Goal: Task Accomplishment & Management: Manage account settings

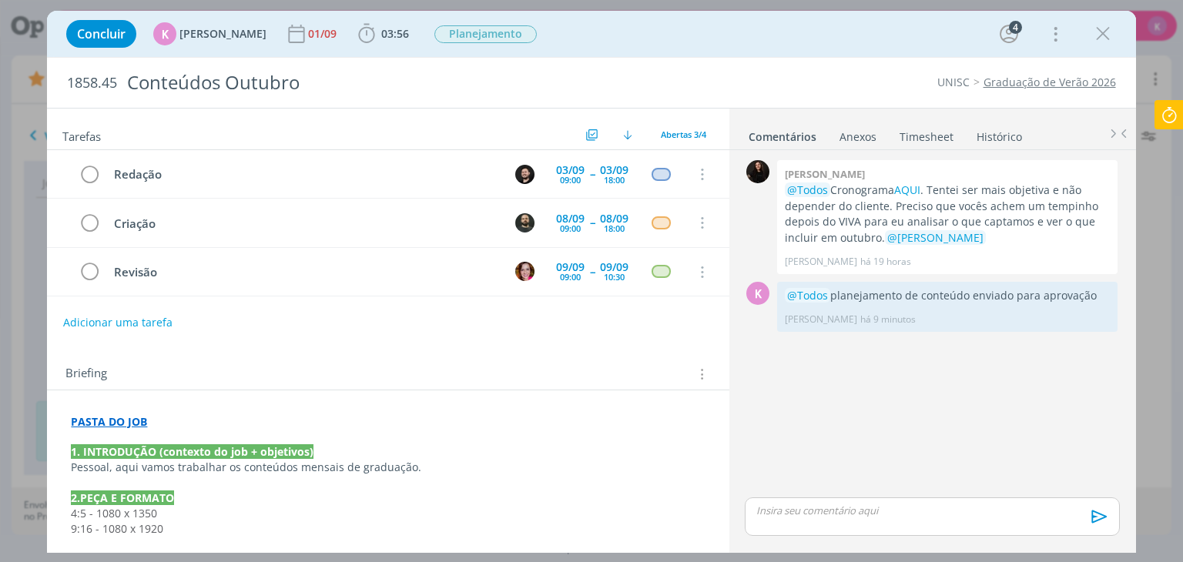
scroll to position [910, 0]
click at [1116, 28] on div "Concluir K Karoline Arend 01/09 03:56 Iniciar Apontar Data * 02/09/2025 Horas *…" at bounding box center [591, 33] width 1065 height 37
click at [1094, 38] on icon "dialog" at bounding box center [1102, 33] width 23 height 23
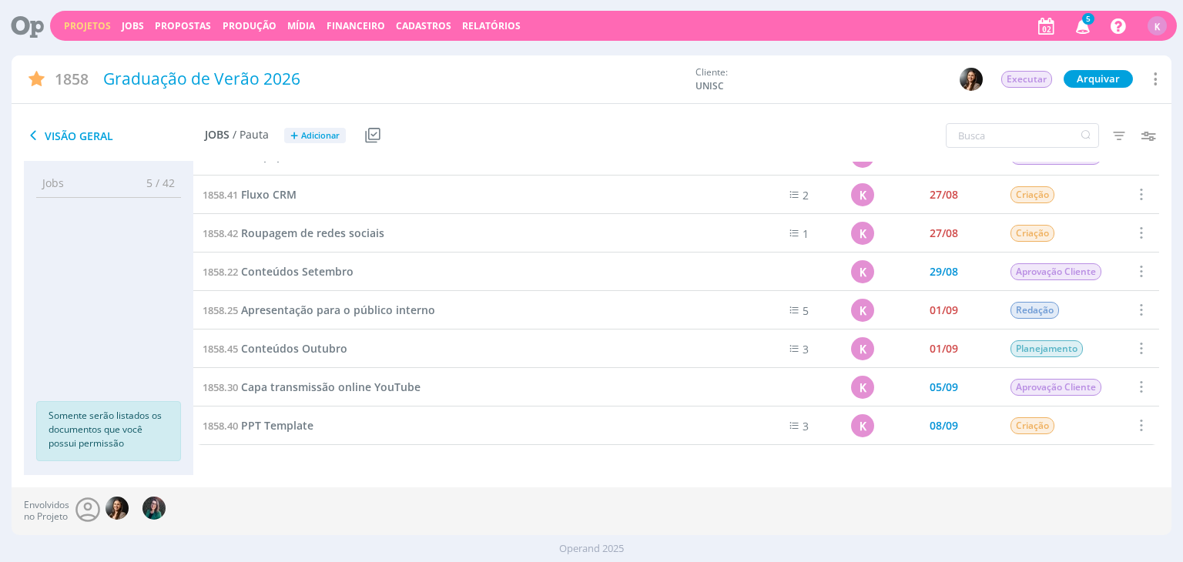
click at [92, 19] on link "Projetos" at bounding box center [87, 25] width 47 height 13
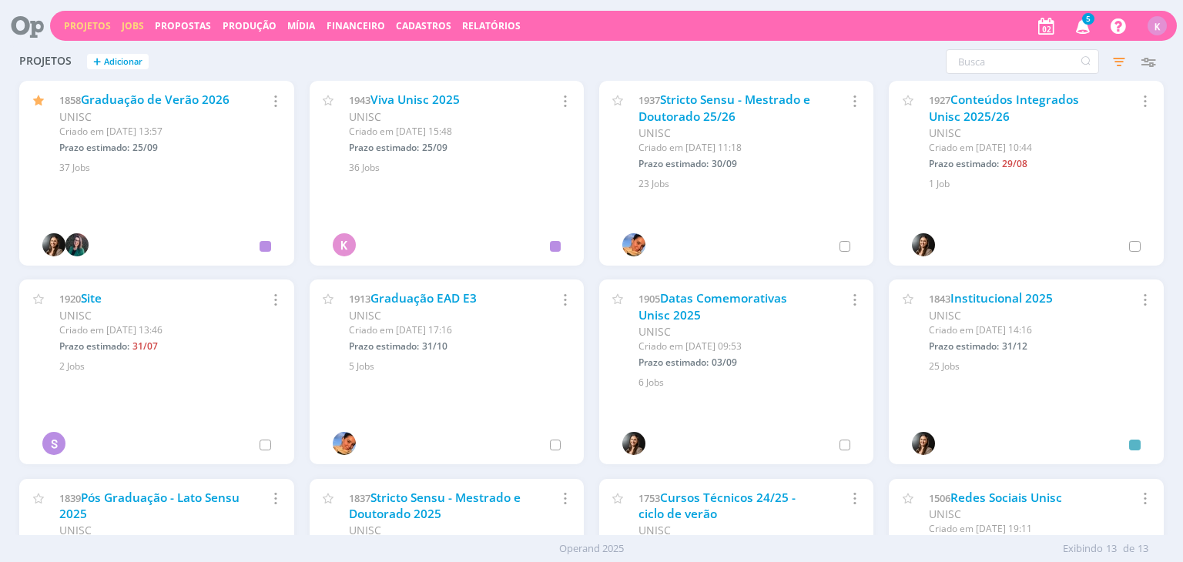
click at [123, 29] on link "Jobs" at bounding box center [133, 25] width 22 height 13
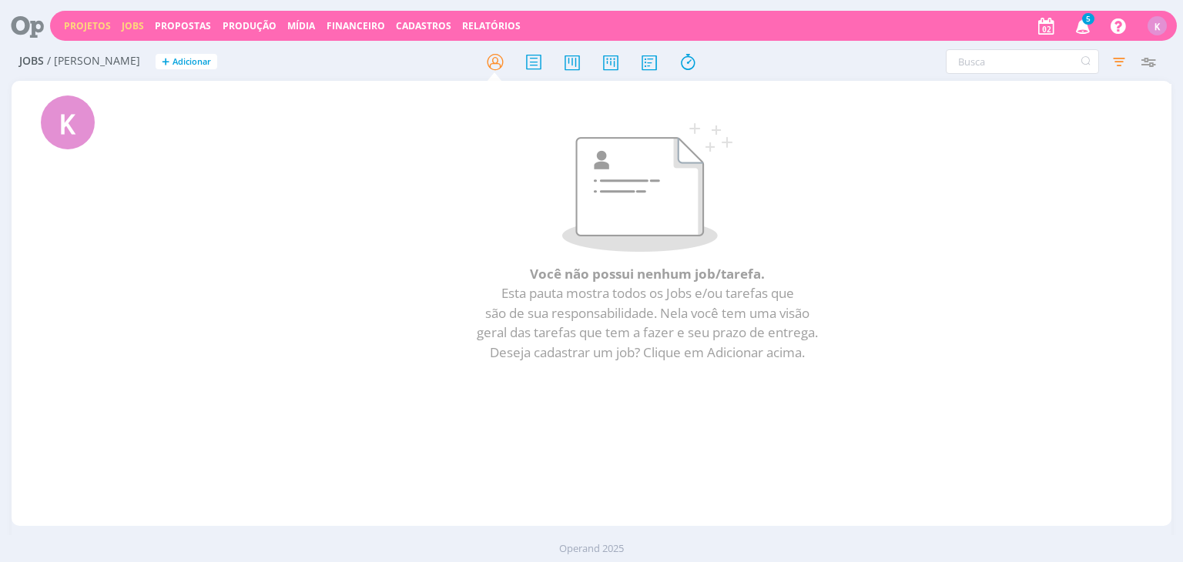
click at [67, 22] on link "Projetos" at bounding box center [87, 25] width 47 height 13
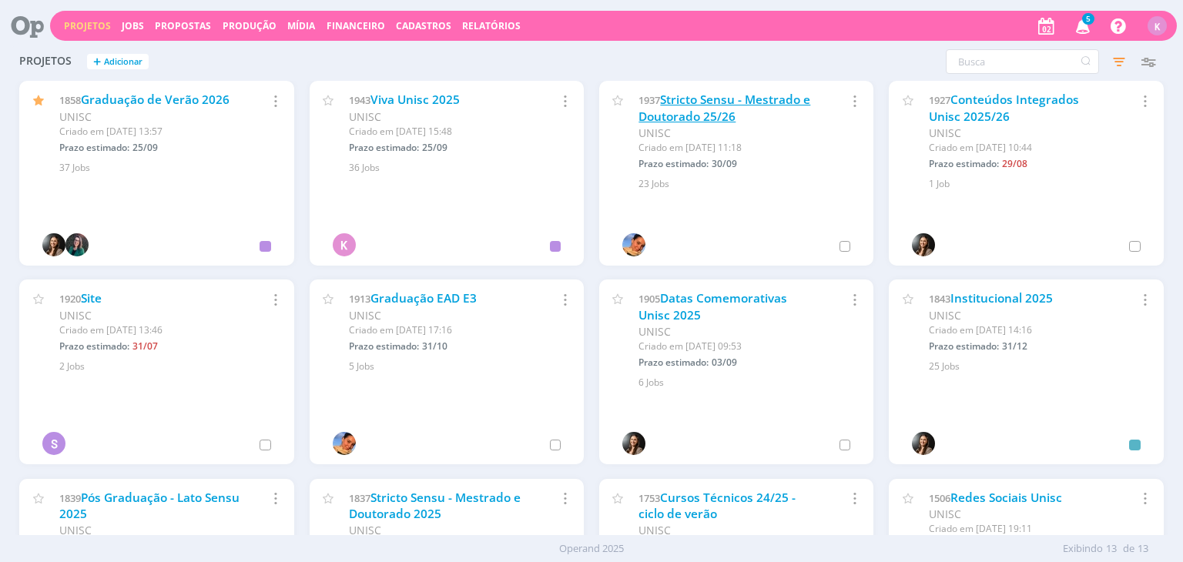
click at [761, 97] on link "Stricto Sensu - Mestrado e Doutorado 25/26" at bounding box center [724, 108] width 172 height 33
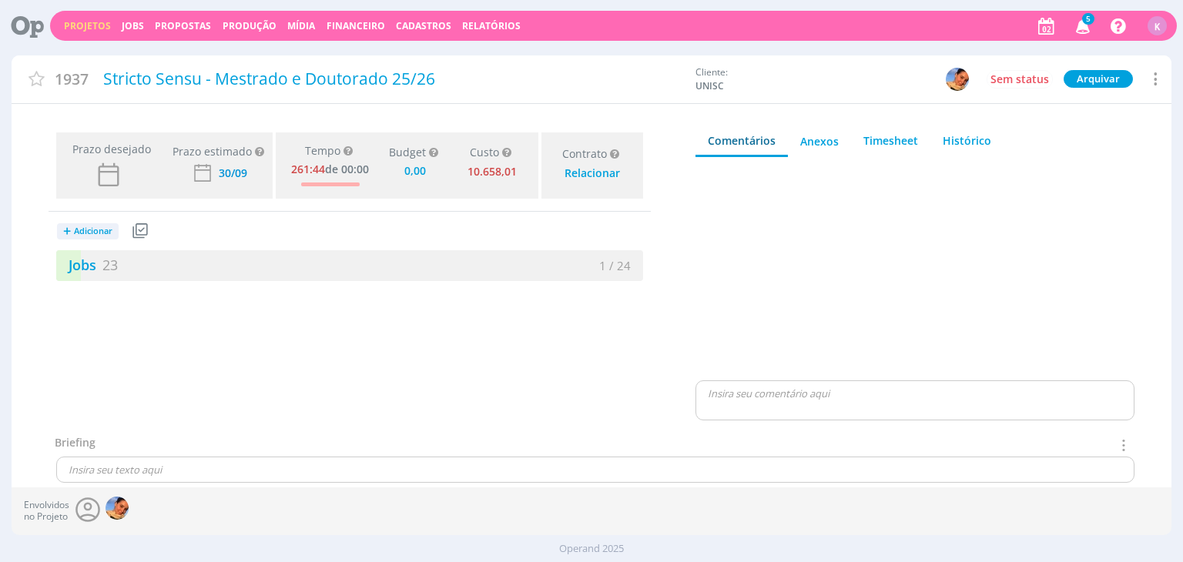
type input "0,00"
click at [86, 263] on link "Jobs 23" at bounding box center [87, 265] width 62 height 18
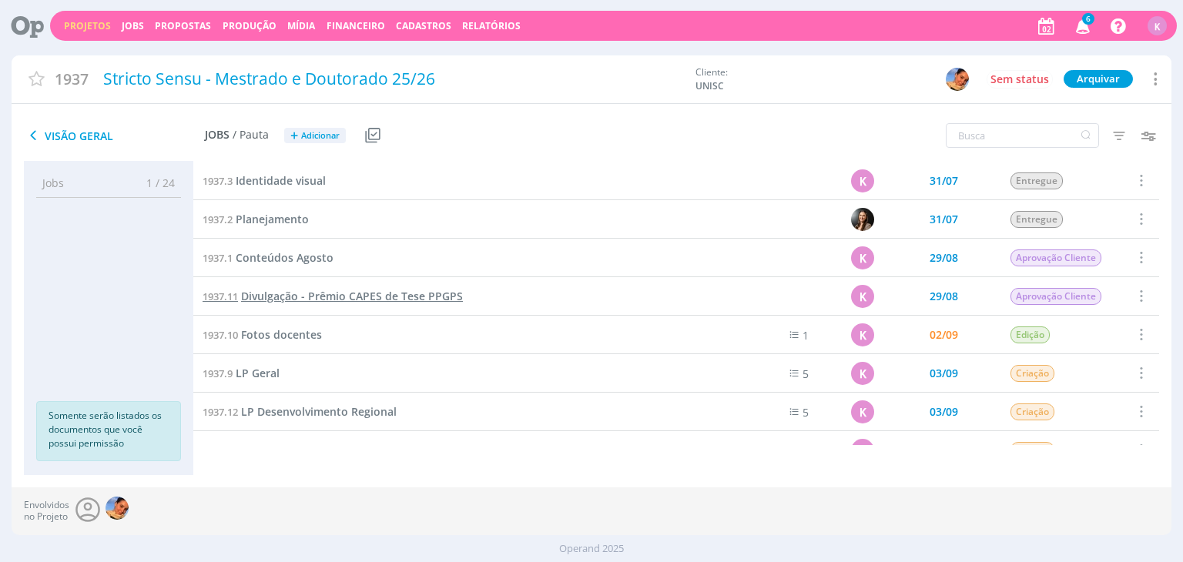
click at [268, 297] on span "Divulgação - Prêmio CAPES de Tese PPGPS" at bounding box center [352, 296] width 222 height 15
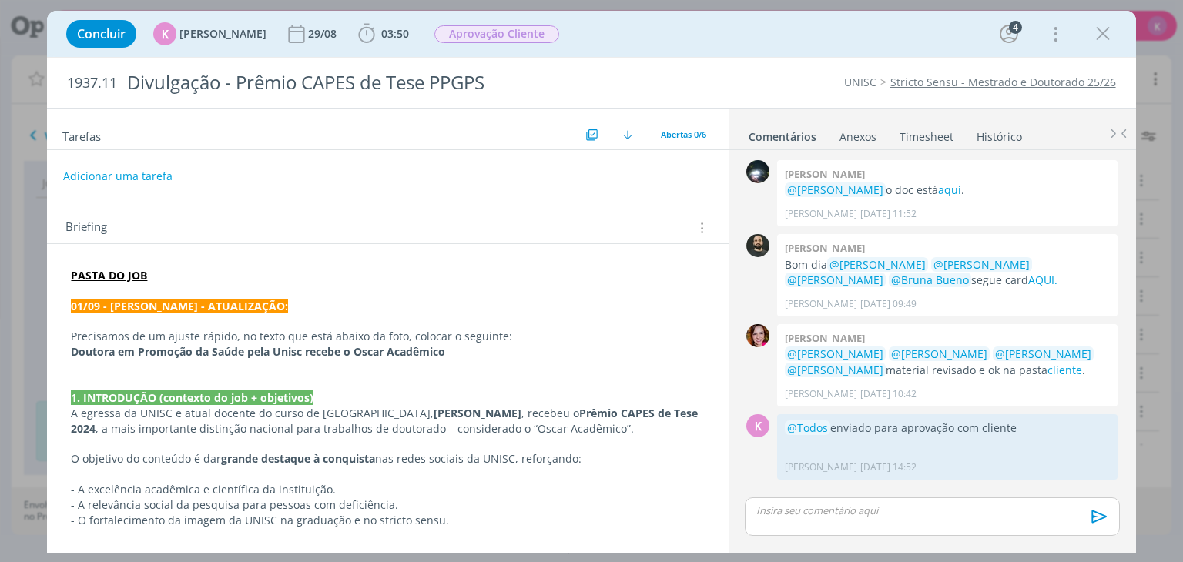
click at [575, 528] on p "dialog" at bounding box center [388, 535] width 634 height 15
click at [937, 515] on p "dialog" at bounding box center [932, 511] width 350 height 14
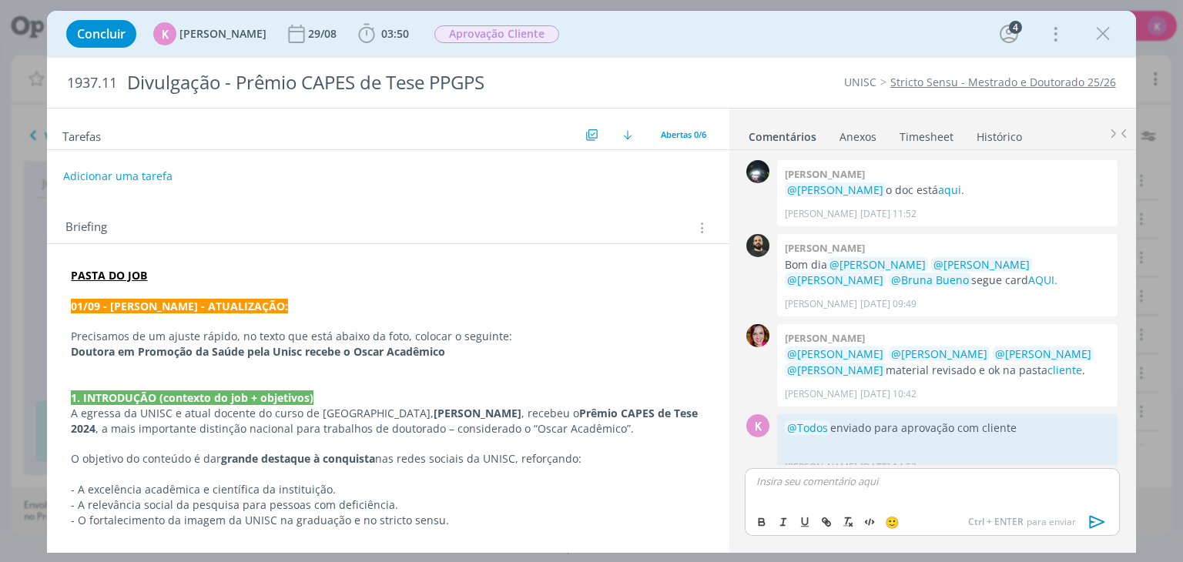
scroll to position [17, 0]
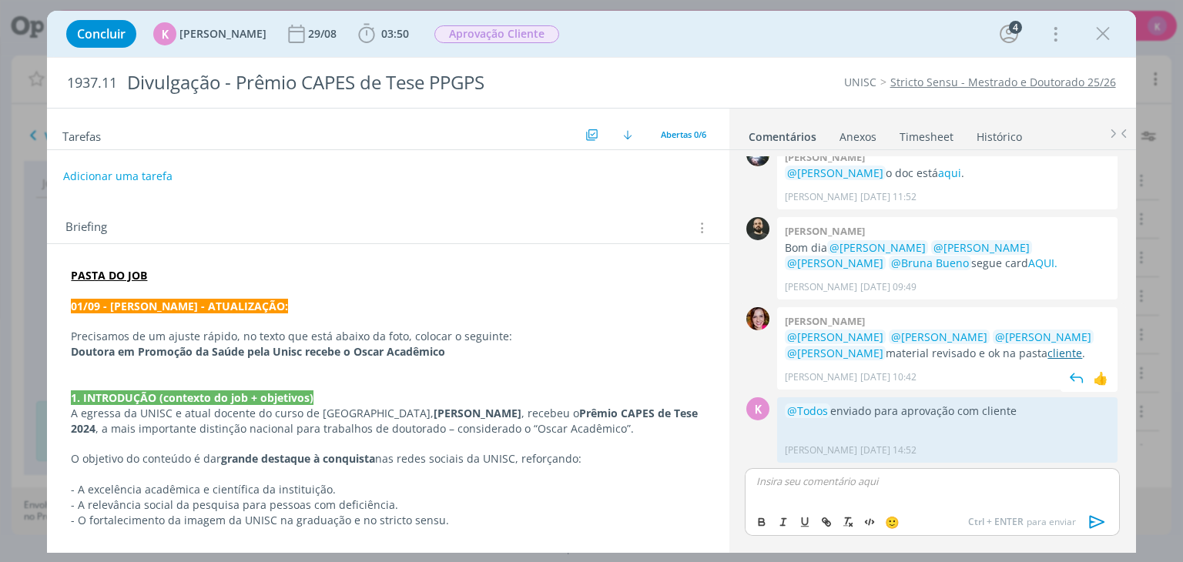
click at [1047, 358] on link "cliente" at bounding box center [1064, 353] width 35 height 15
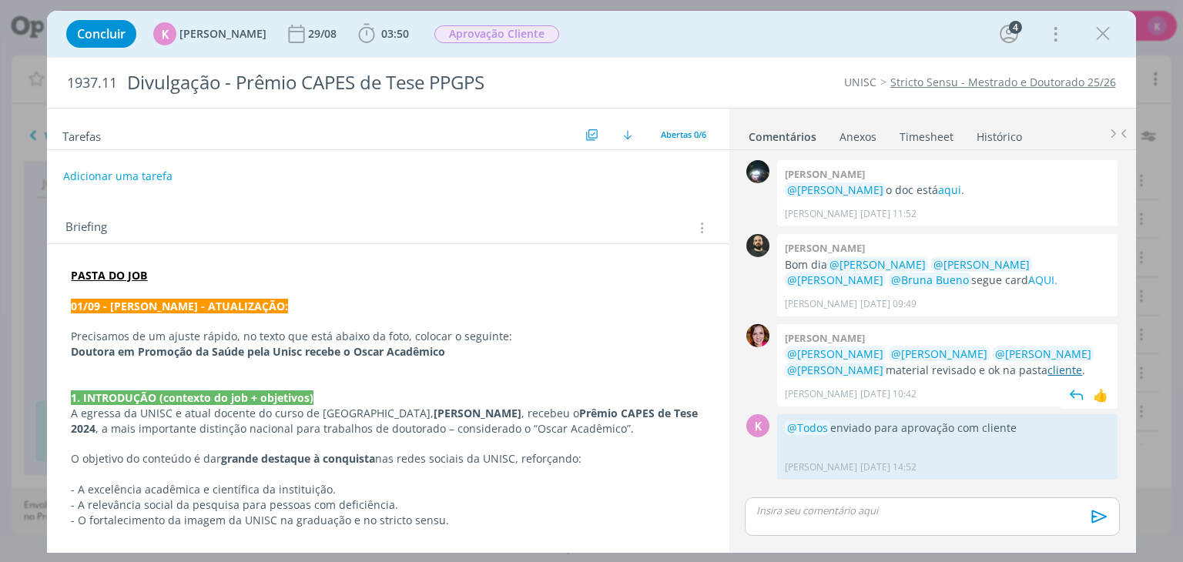
scroll to position [0, 0]
click at [890, 508] on p "dialog" at bounding box center [932, 511] width 350 height 14
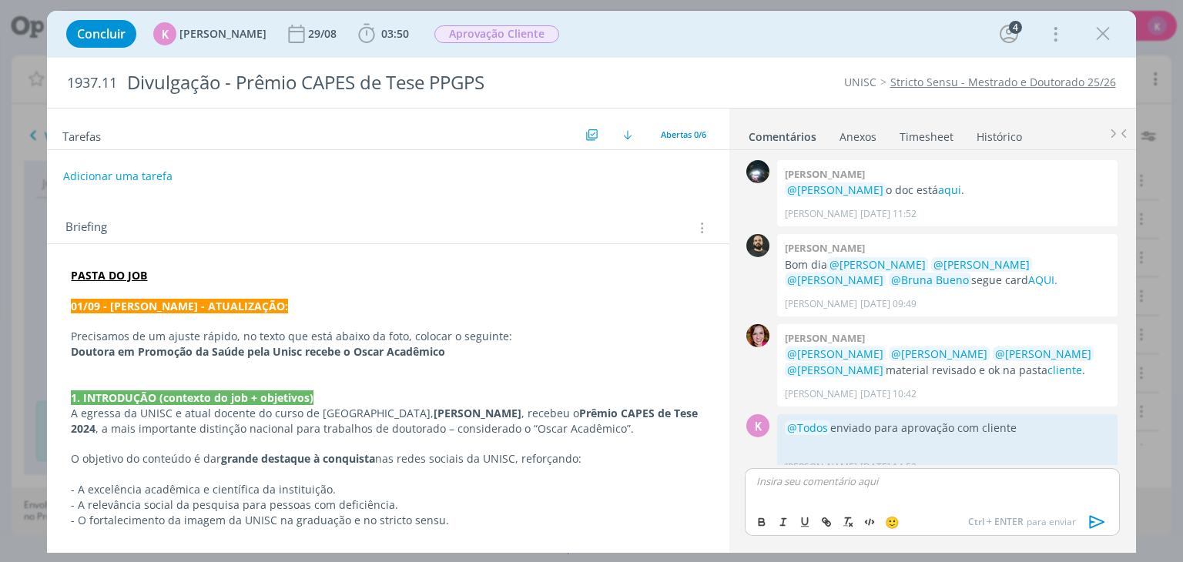
scroll to position [17, 0]
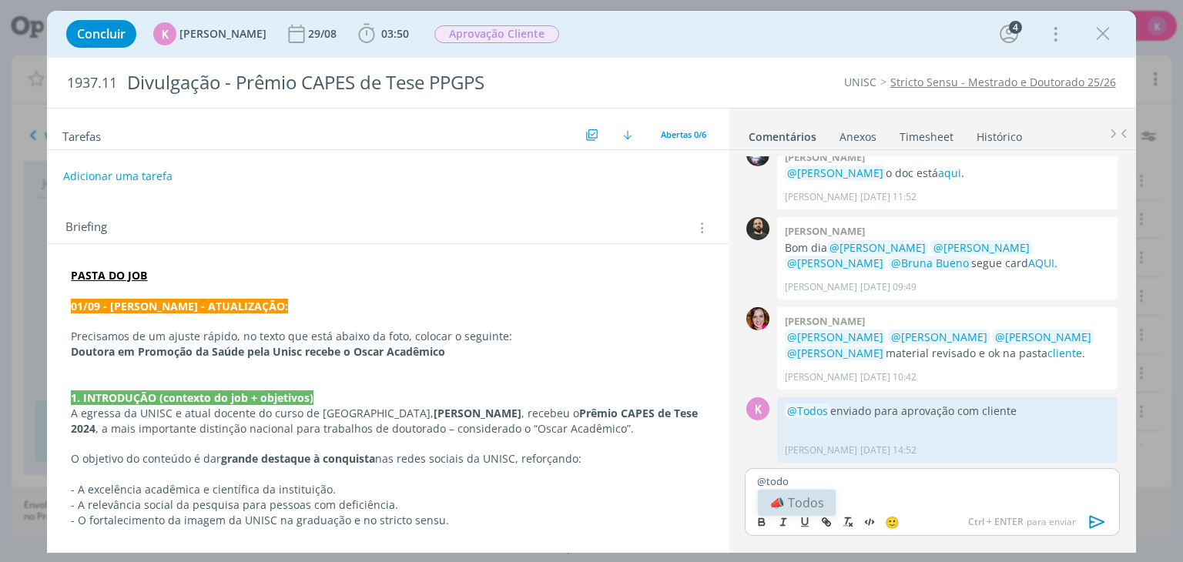
click at [814, 506] on li "📣 Todos" at bounding box center [797, 503] width 78 height 26
drag, startPoint x: 962, startPoint y: 483, endPoint x: 998, endPoint y: 493, distance: 37.6
click at [998, 493] on div "﻿ @ Todos ﻿ material liberado para publicação AQUI" at bounding box center [932, 487] width 374 height 39
click at [833, 523] on button "dialog" at bounding box center [827, 522] width 22 height 18
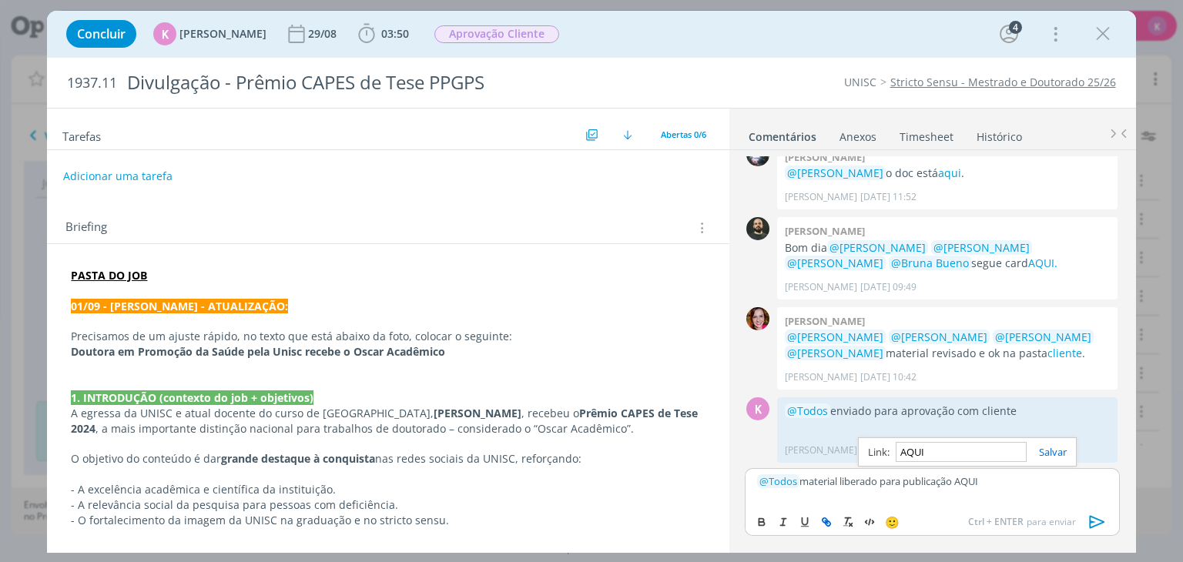
paste input "https://sobeae.sharepoint.com/:f:/s/SOBEAE/EvSgL1NXbbJIldm_QOTzetMBADcDK4B_GppX…"
type input "https://sobeae.sharepoint.com/:f:/s/SOBEAE/EvSgL1NXbbJIldm_QOTzetMBADcDK4B_GppX…"
click at [1060, 449] on link "dialog" at bounding box center [1047, 452] width 40 height 14
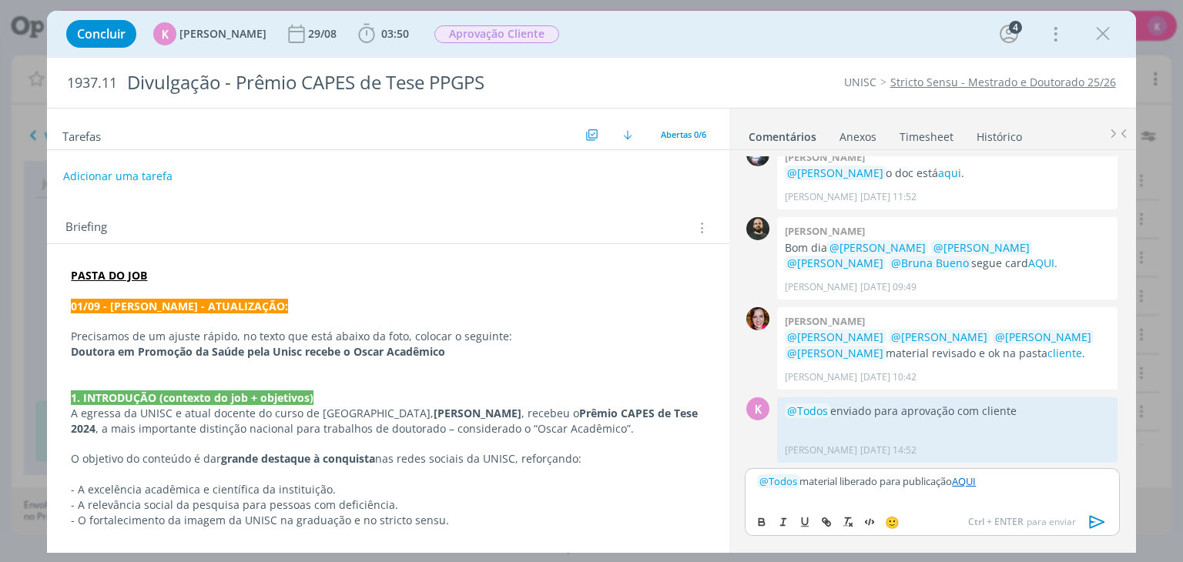
click at [1009, 495] on div "﻿ @ Todos ﻿ material liberado para publicação AQUI" at bounding box center [932, 487] width 374 height 39
drag, startPoint x: 1006, startPoint y: 481, endPoint x: 930, endPoint y: 482, distance: 75.5
click at [963, 469] on div "﻿ @ Todos ﻿ material liberado para publicação AQUI" at bounding box center [932, 487] width 374 height 39
click at [768, 522] on button "dialog" at bounding box center [763, 522] width 22 height 18
click at [1097, 518] on icon "dialog" at bounding box center [1097, 522] width 23 height 23
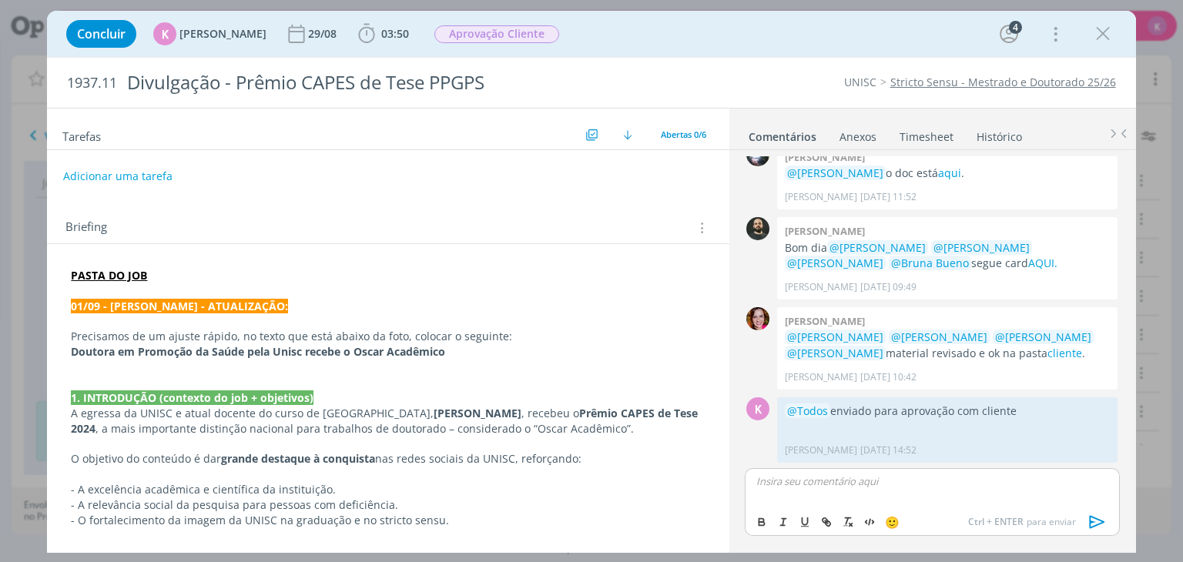
scroll to position [75, 0]
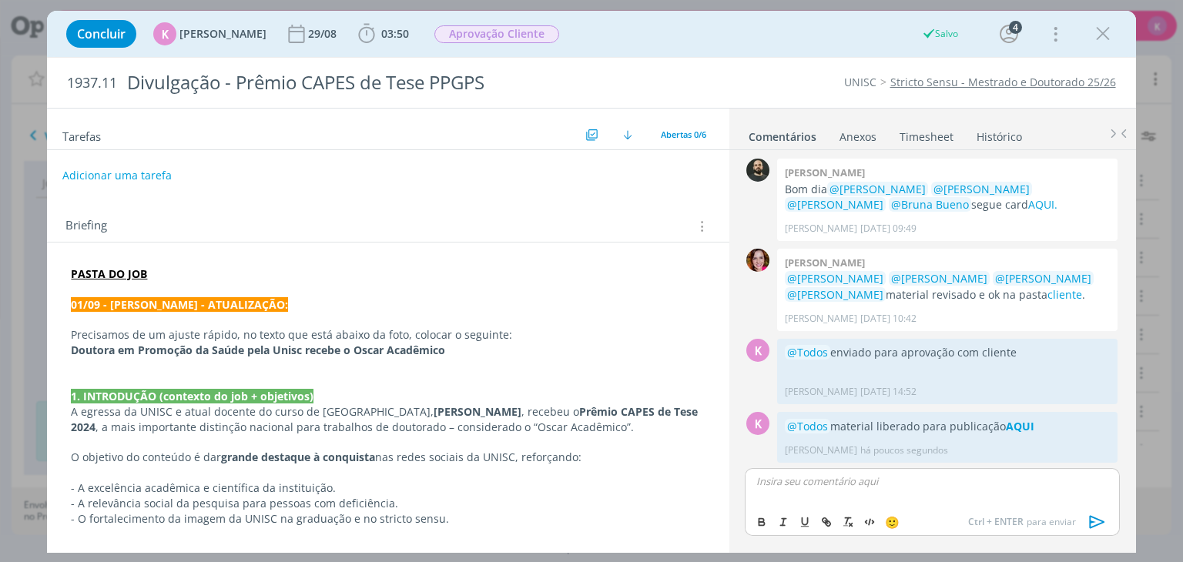
click at [126, 177] on button "Adicionar uma tarefa" at bounding box center [116, 176] width 109 height 26
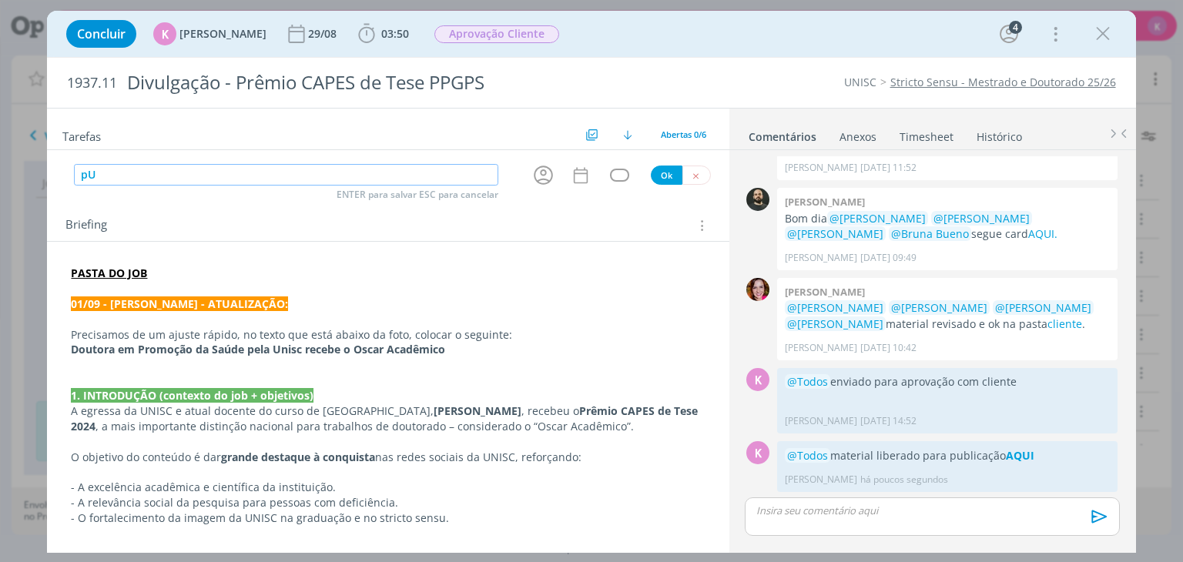
type input "p"
click at [536, 173] on icon "dialog" at bounding box center [543, 175] width 24 height 24
type input "Publicar post"
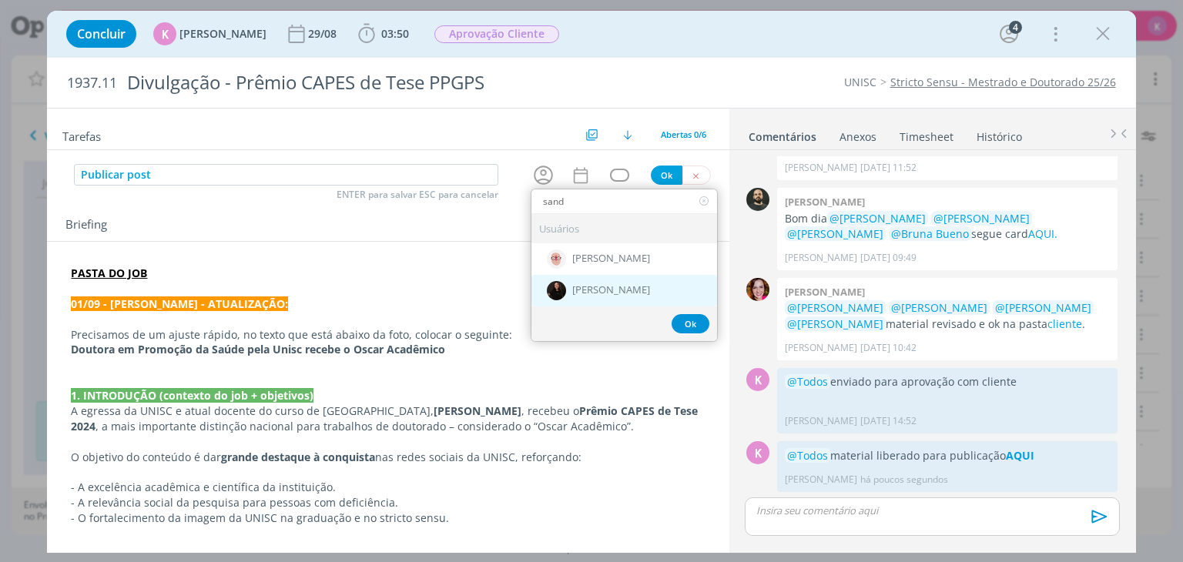
type input "sand"
click at [596, 285] on span "[PERSON_NAME]" at bounding box center [611, 291] width 78 height 12
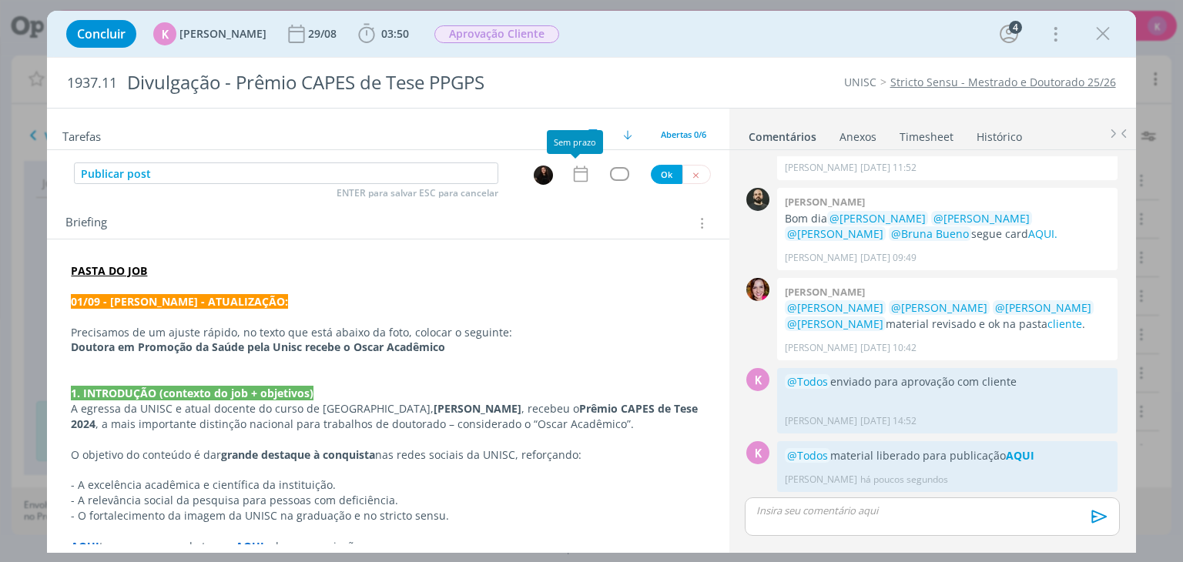
click at [579, 170] on icon "dialog" at bounding box center [581, 174] width 20 height 20
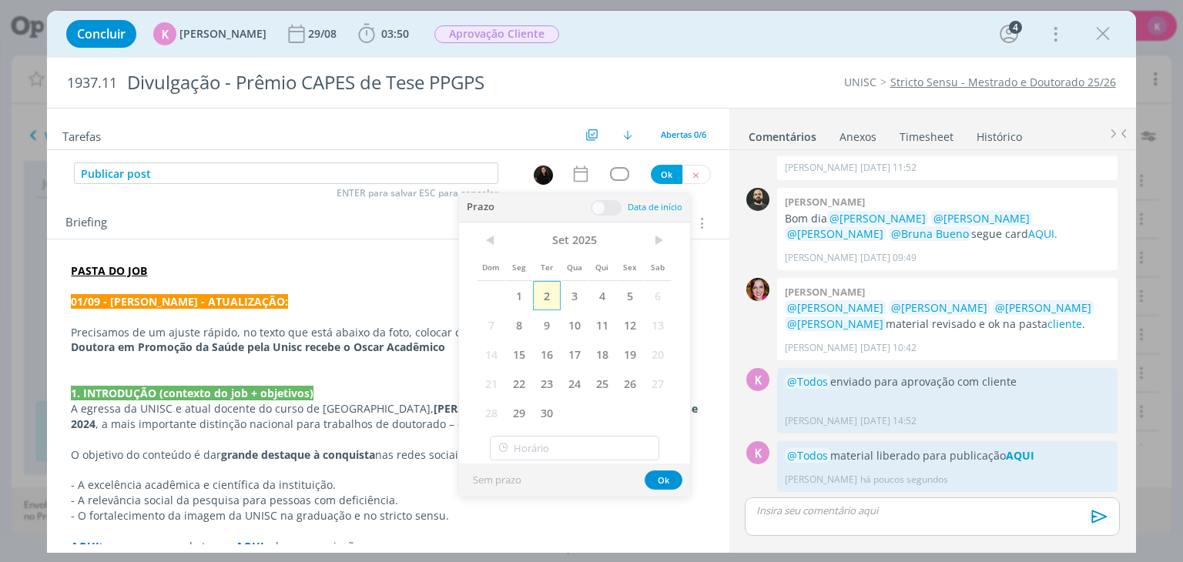
click at [555, 303] on span "2" at bounding box center [547, 295] width 28 height 29
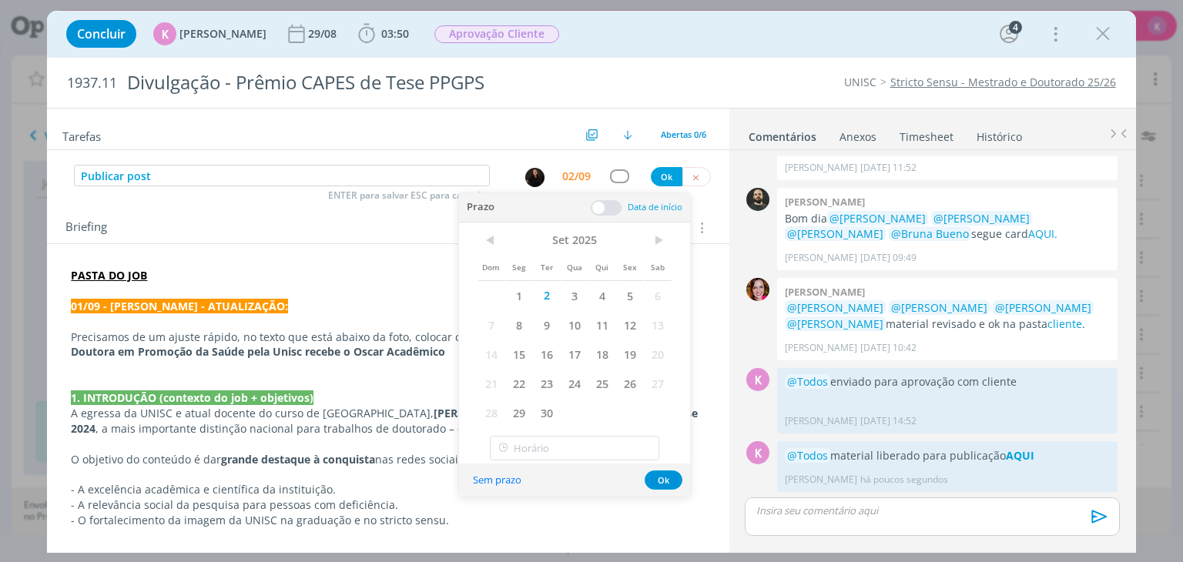
click at [611, 207] on span at bounding box center [606, 207] width 31 height 15
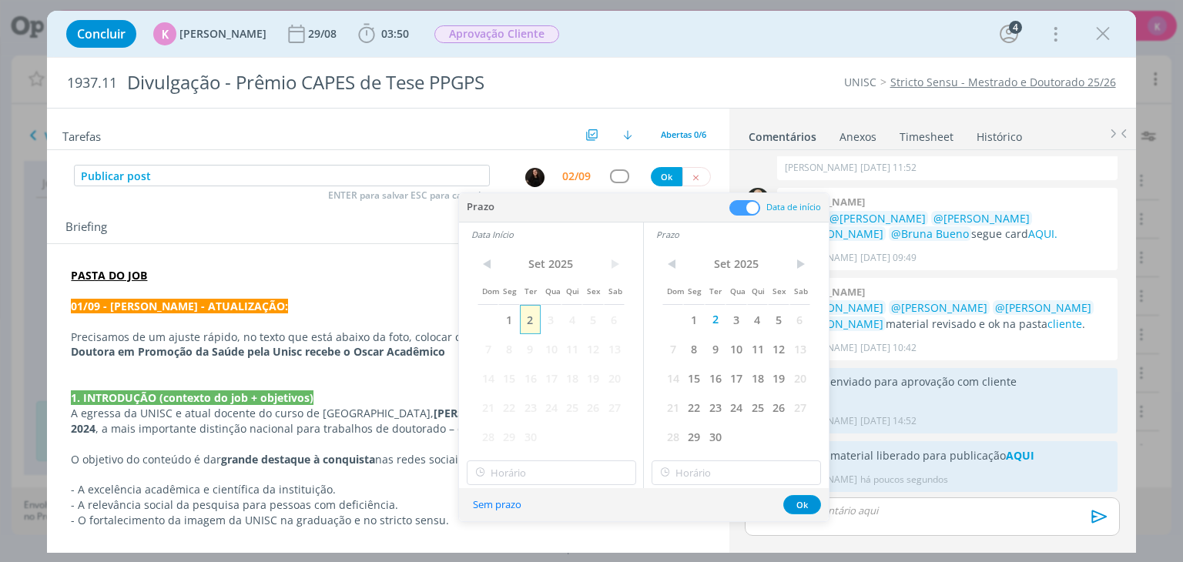
click at [530, 323] on span "2" at bounding box center [530, 319] width 21 height 29
click at [804, 503] on button "Ok" at bounding box center [802, 504] width 38 height 19
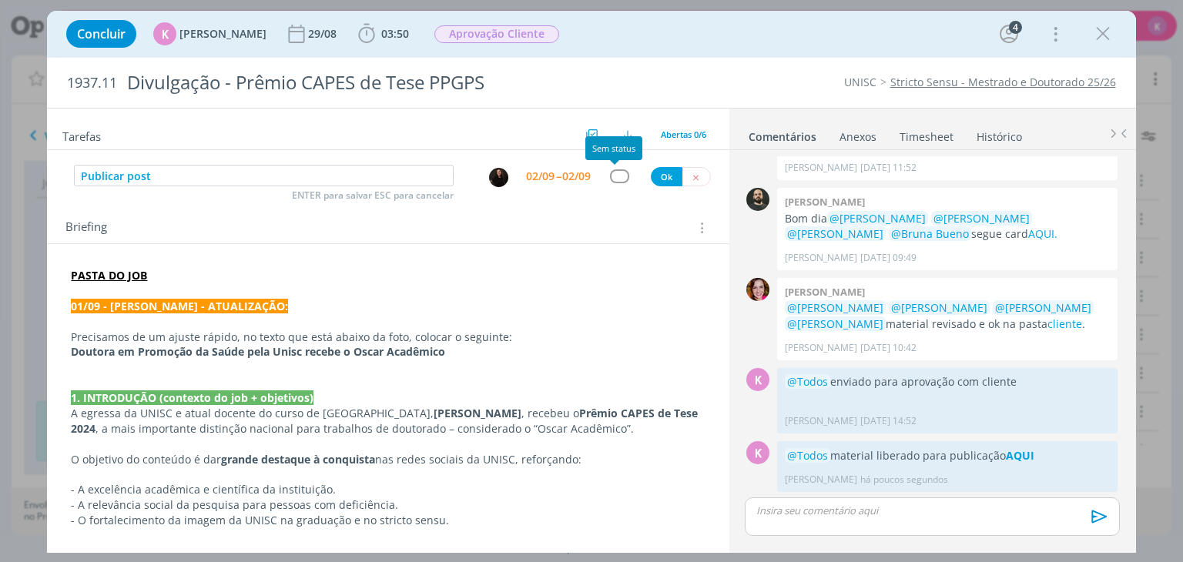
click at [618, 181] on div "dialog" at bounding box center [619, 175] width 19 height 13
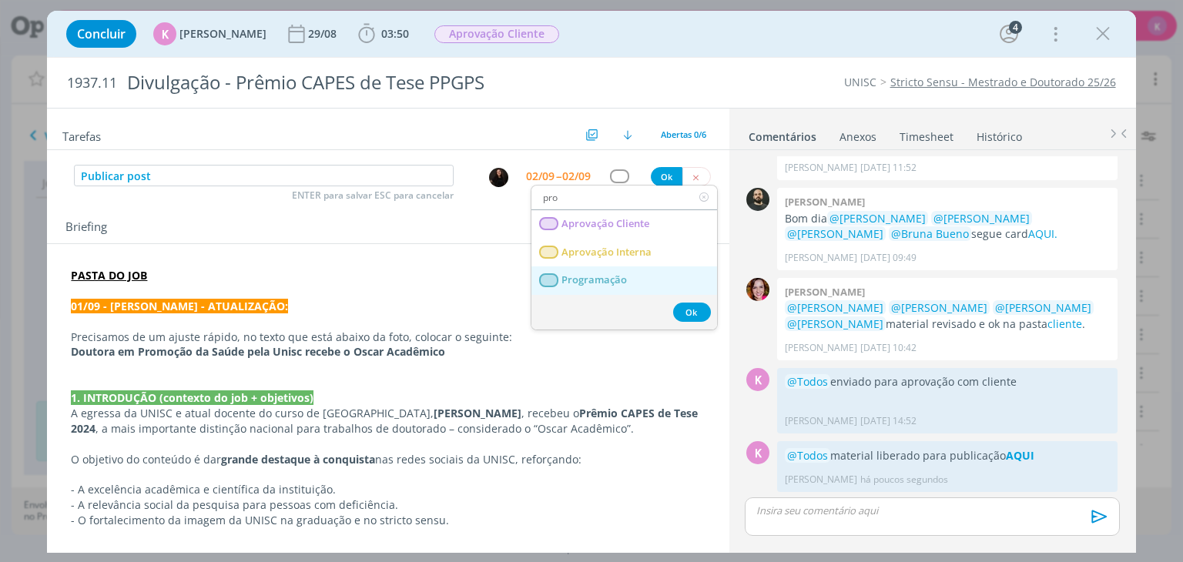
type input "pro"
click at [615, 277] on span "Programação" at bounding box center [594, 280] width 65 height 12
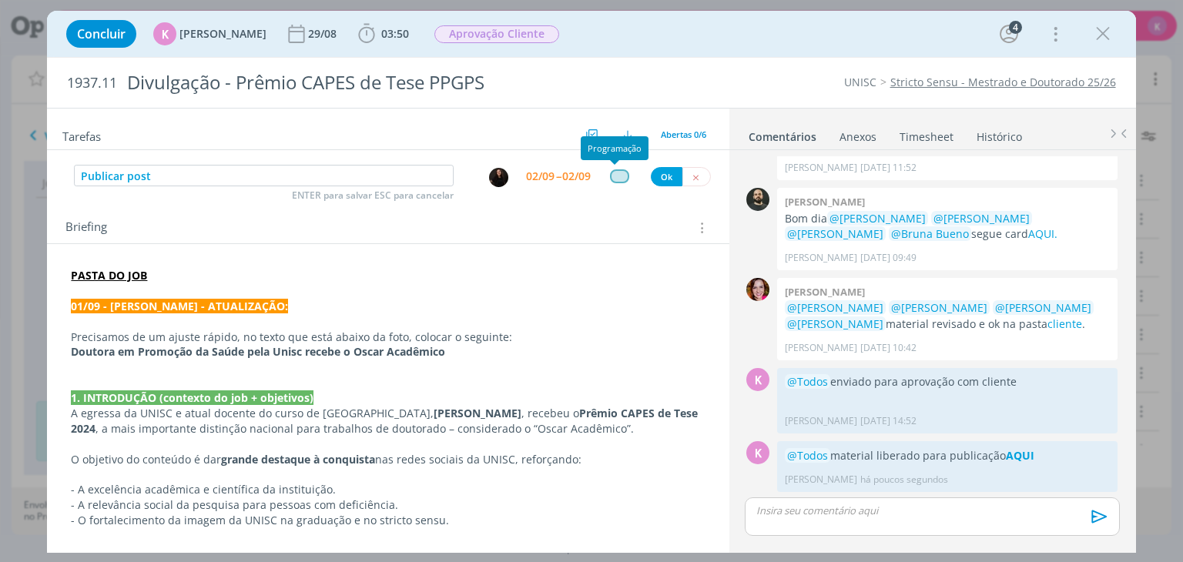
click at [616, 176] on div "dialog" at bounding box center [619, 175] width 19 height 13
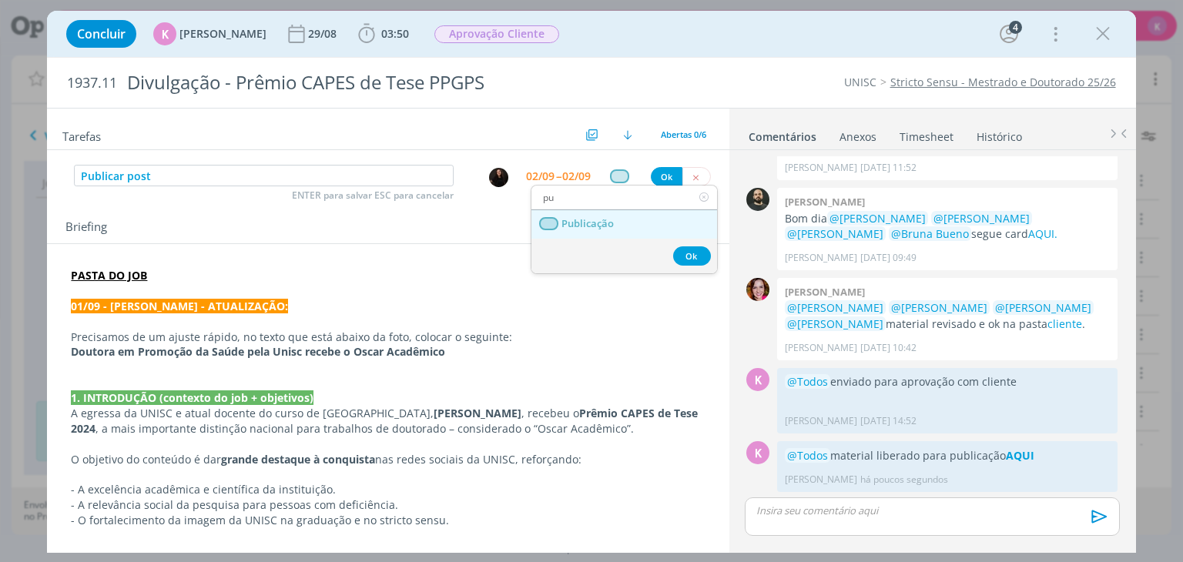
type input "pu"
click at [632, 214] on link "Publicação" at bounding box center [624, 224] width 186 height 28
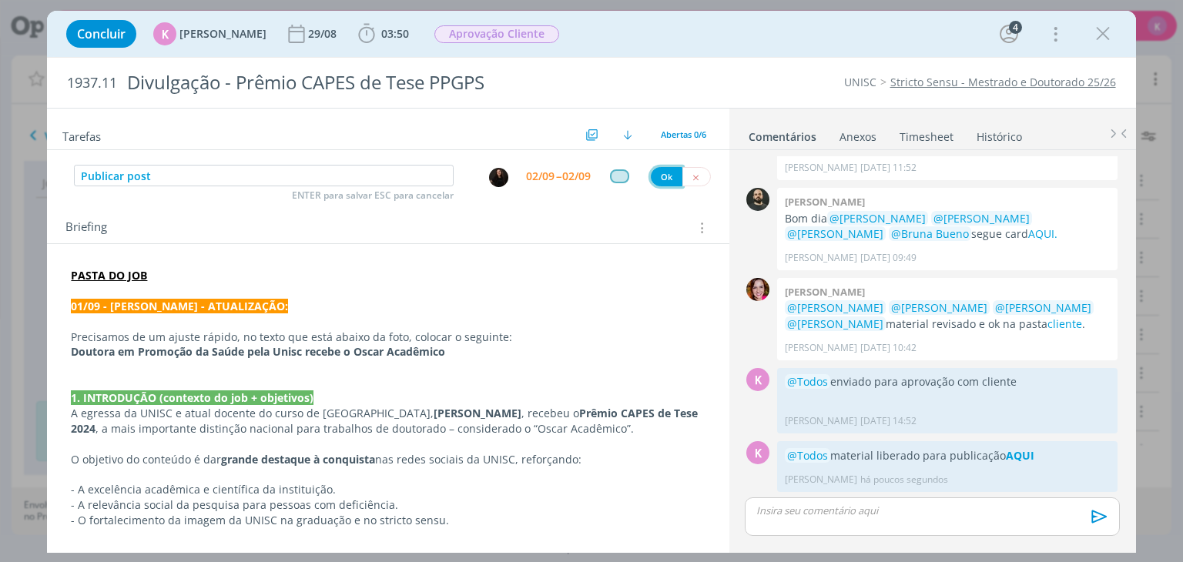
click at [657, 178] on button "Ok" at bounding box center [667, 176] width 32 height 19
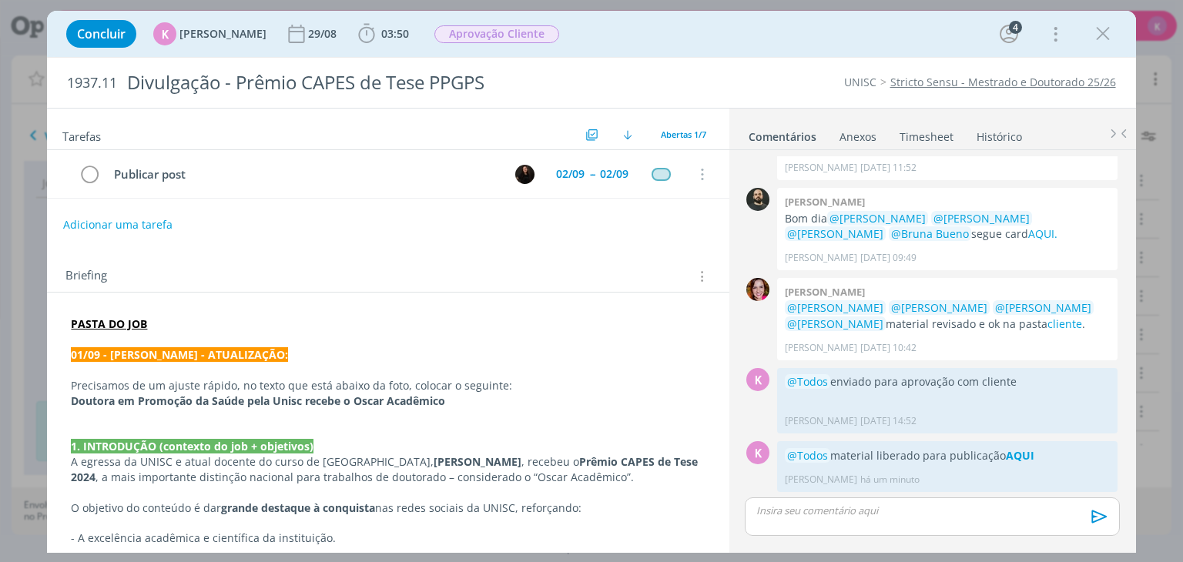
drag, startPoint x: 733, startPoint y: 512, endPoint x: 604, endPoint y: 398, distance: 172.4
click at [733, 512] on div "0 Giovanni zacchini @Karoline Arend o doc está aqui . Giovanni Zacchini 27/08 à…" at bounding box center [932, 350] width 407 height 400
click at [394, 32] on span "03:50" at bounding box center [395, 33] width 28 height 15
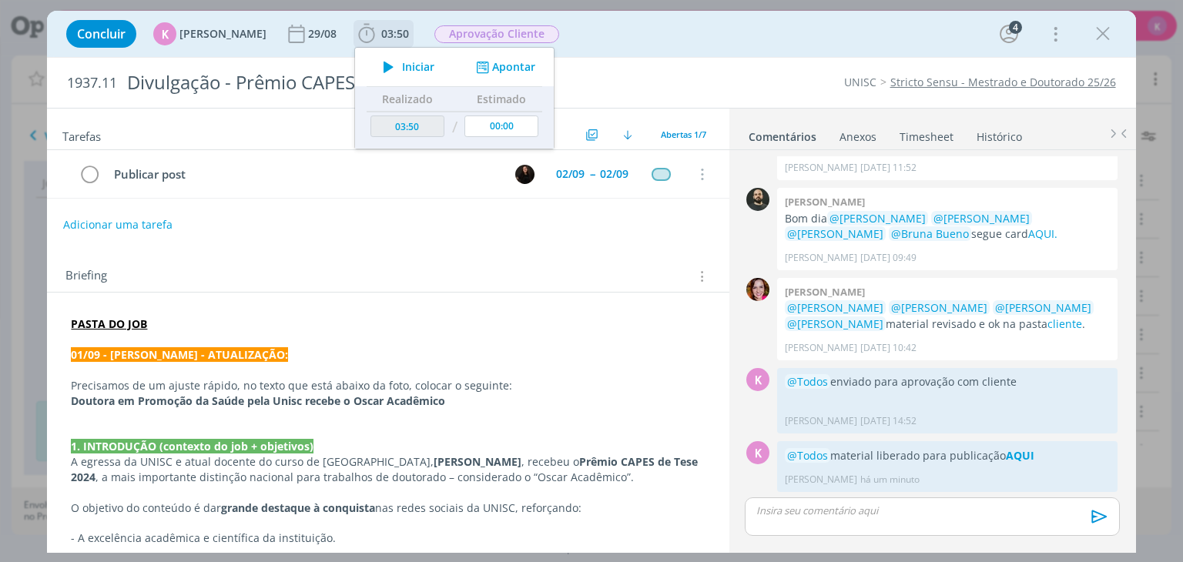
click at [502, 72] on button "Apontar" at bounding box center [504, 67] width 64 height 16
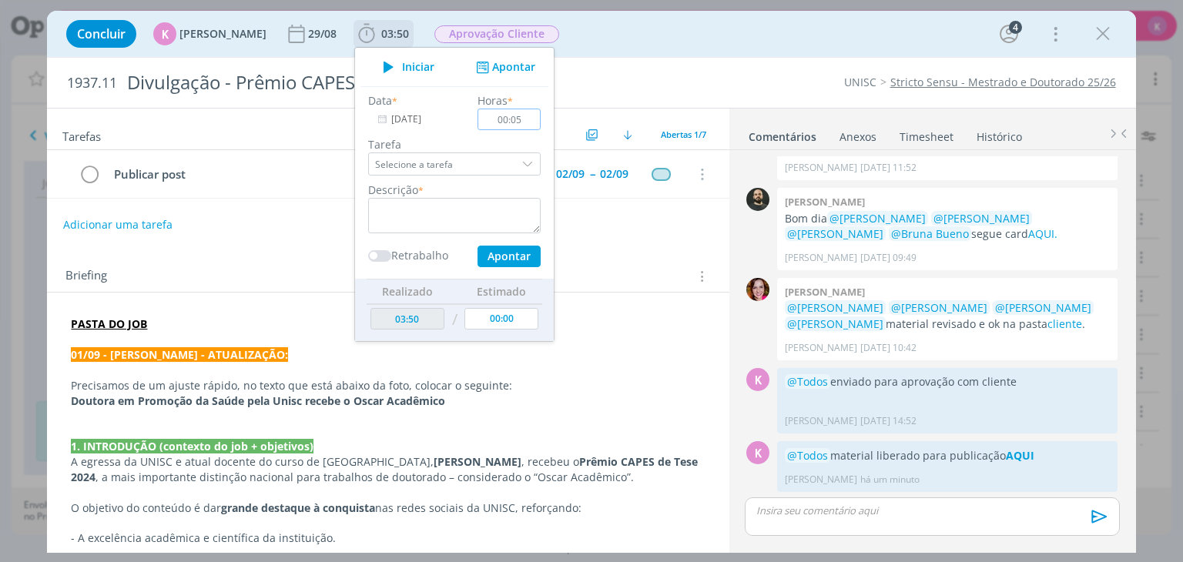
type input "00:05"
drag, startPoint x: 495, startPoint y: 223, endPoint x: 502, endPoint y: 213, distance: 11.6
click at [501, 214] on textarea "dialog" at bounding box center [454, 215] width 173 height 35
type textarea "Liberação para publicação"
click at [485, 243] on div "Data * 02/09/2025 Horas * 00:05 Tarefa Selecione a tarefa Descrição * Liberação…" at bounding box center [454, 179] width 188 height 175
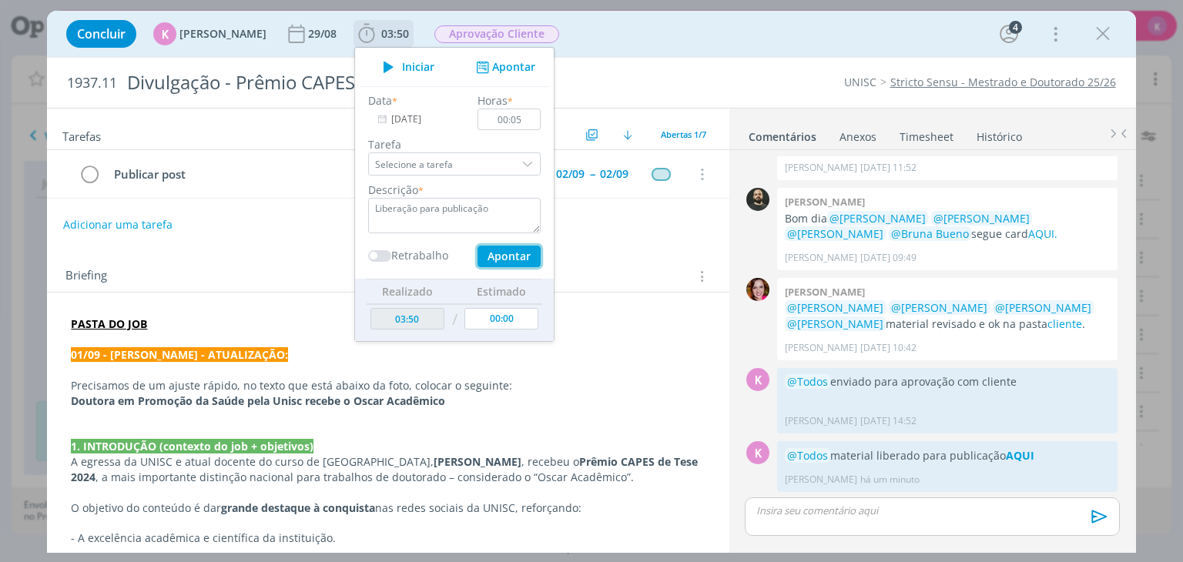
click at [494, 259] on button "Apontar" at bounding box center [508, 257] width 63 height 22
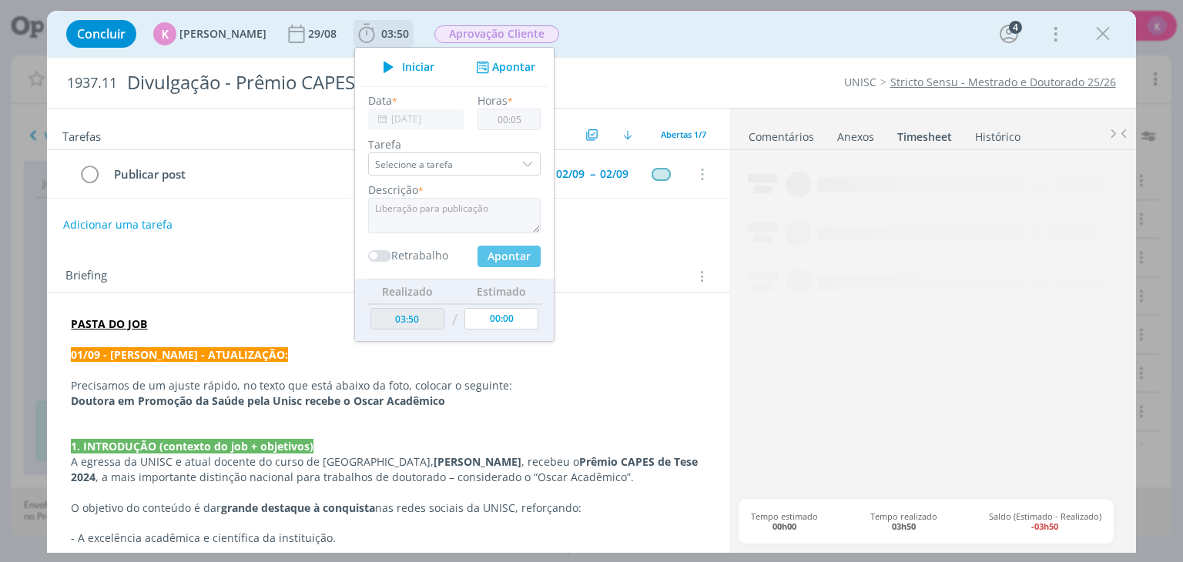
type input "03:55"
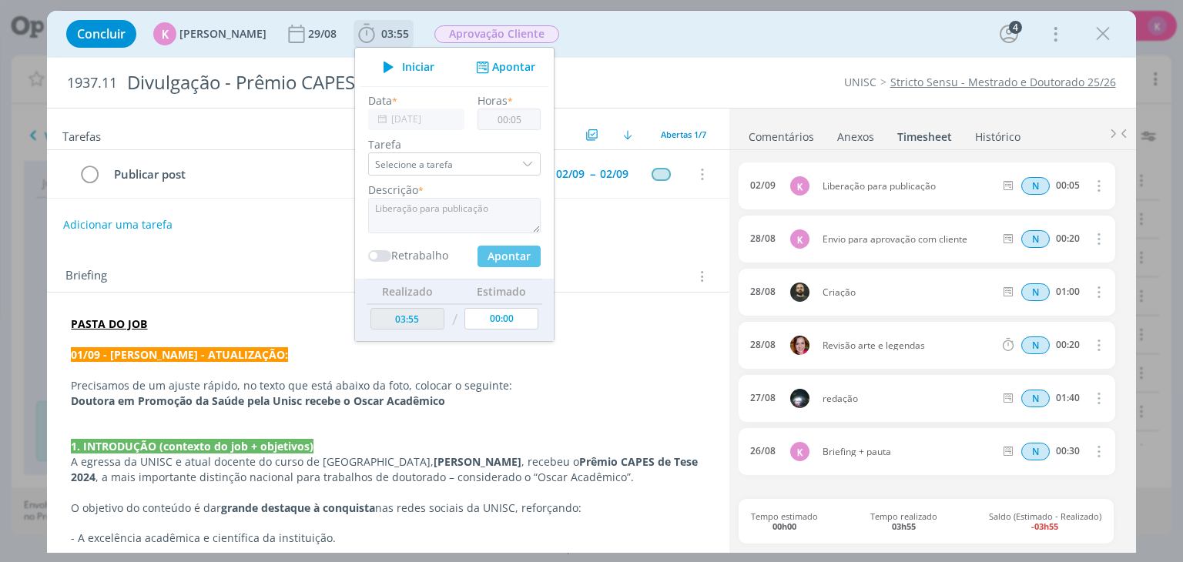
type input "00:00"
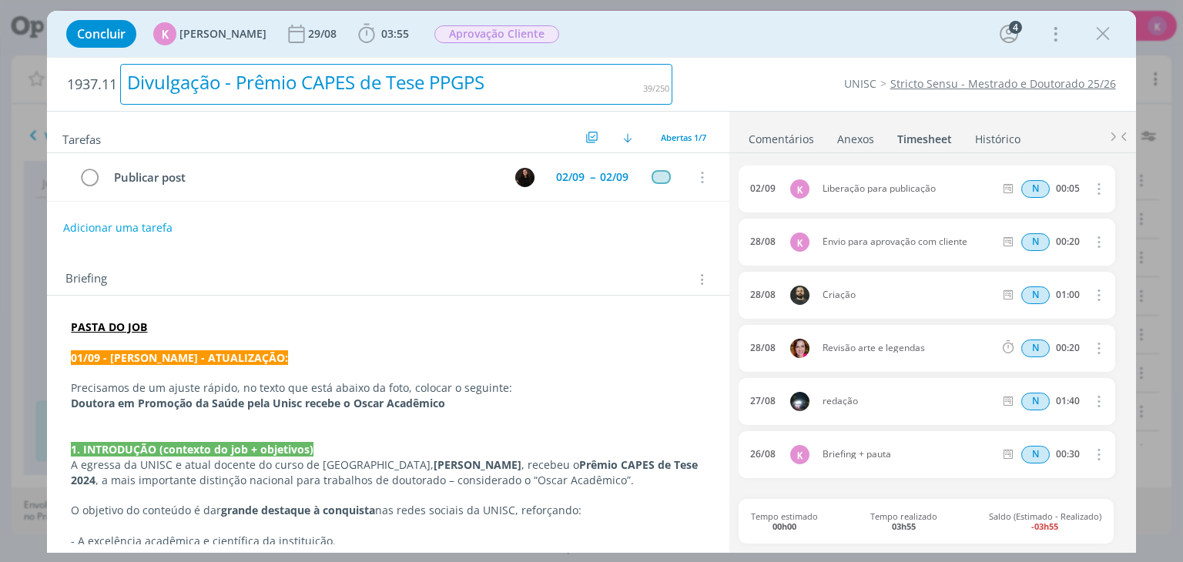
click at [636, 75] on div "Divulgação - Prêmio CAPES de Tese PPGPS" at bounding box center [396, 84] width 552 height 41
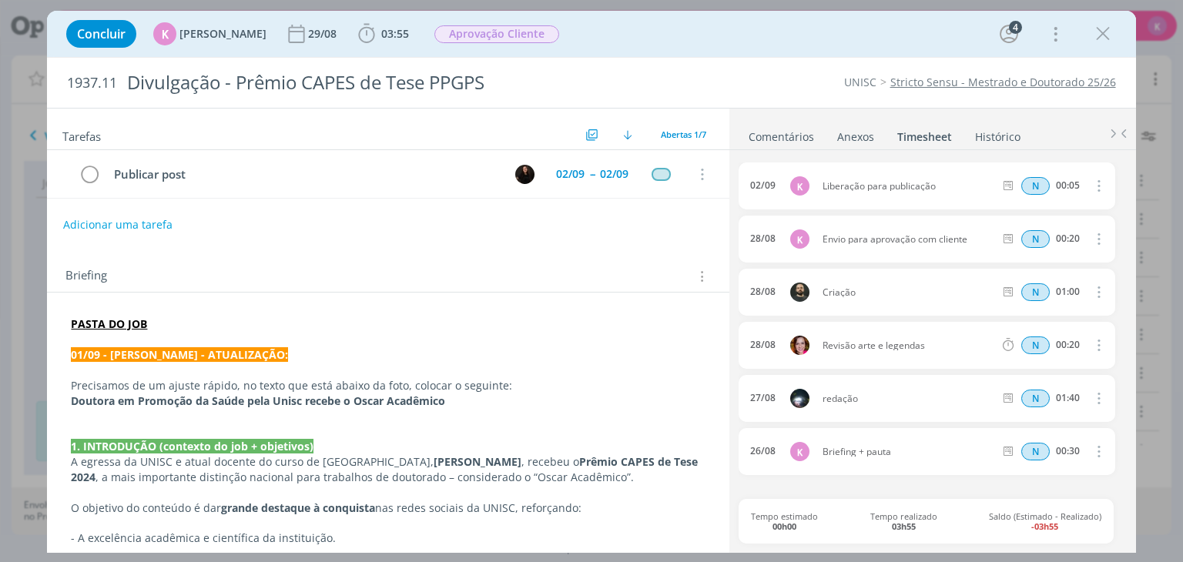
click at [823, 60] on div "1937.11 Divulgação - Prêmio CAPES de Tese PPGPS UNISC Stricto Sensu - Mestrado …" at bounding box center [591, 83] width 1088 height 50
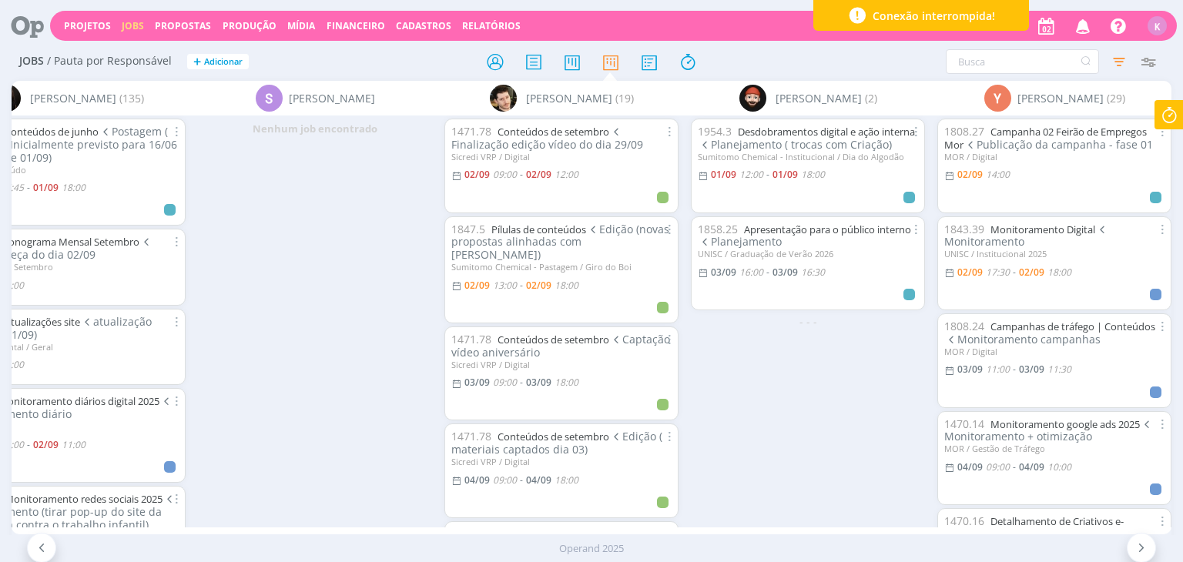
scroll to position [0, 4767]
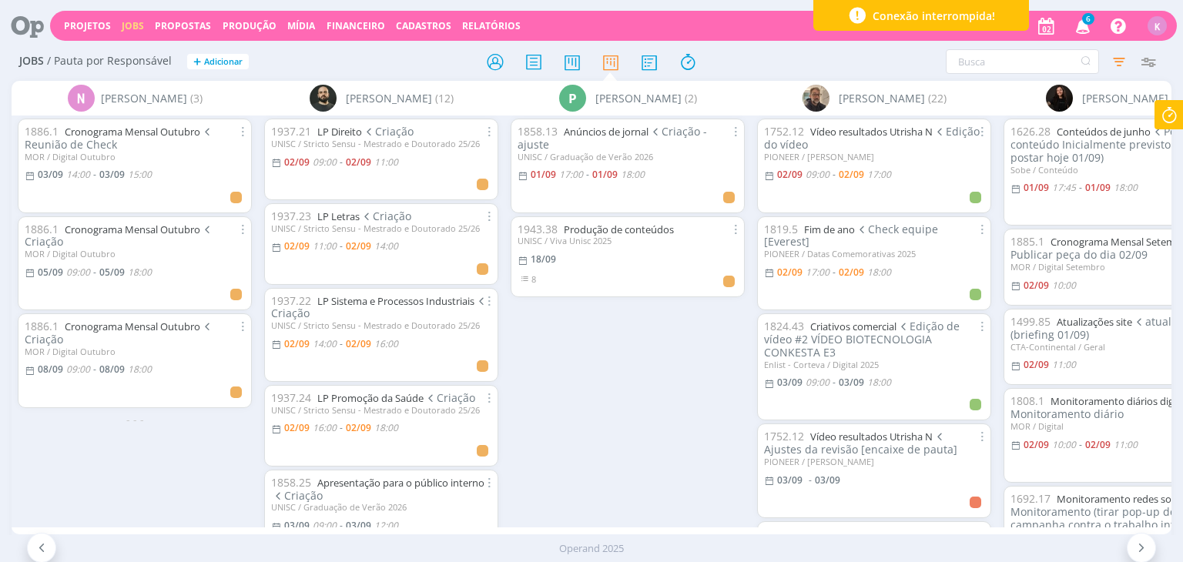
scroll to position [0, 3577]
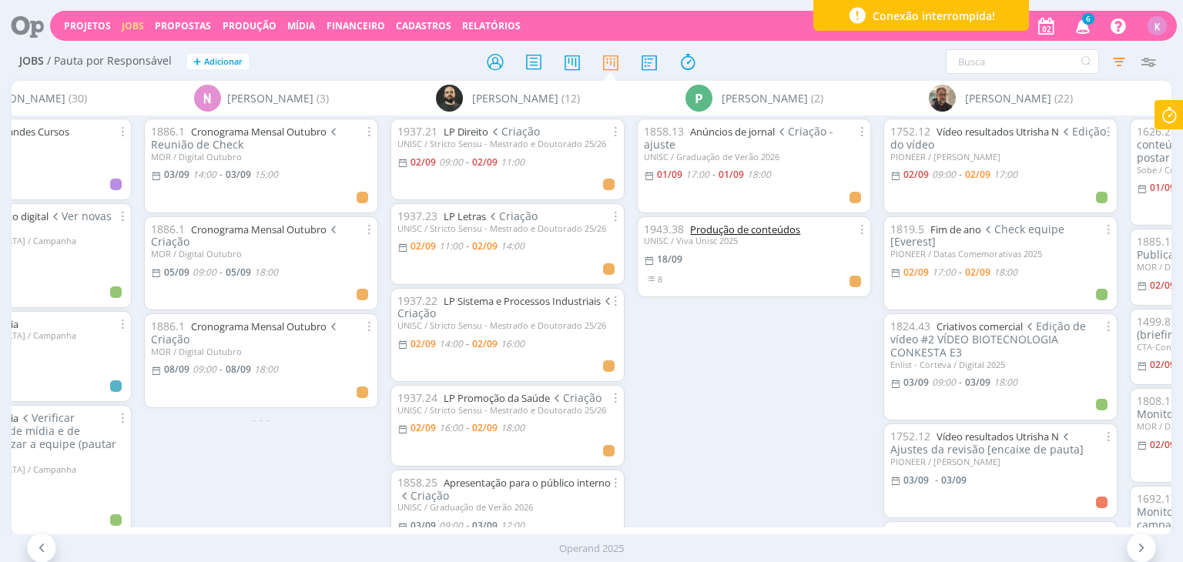
click at [718, 228] on link "Produção de conteúdos" at bounding box center [745, 230] width 110 height 14
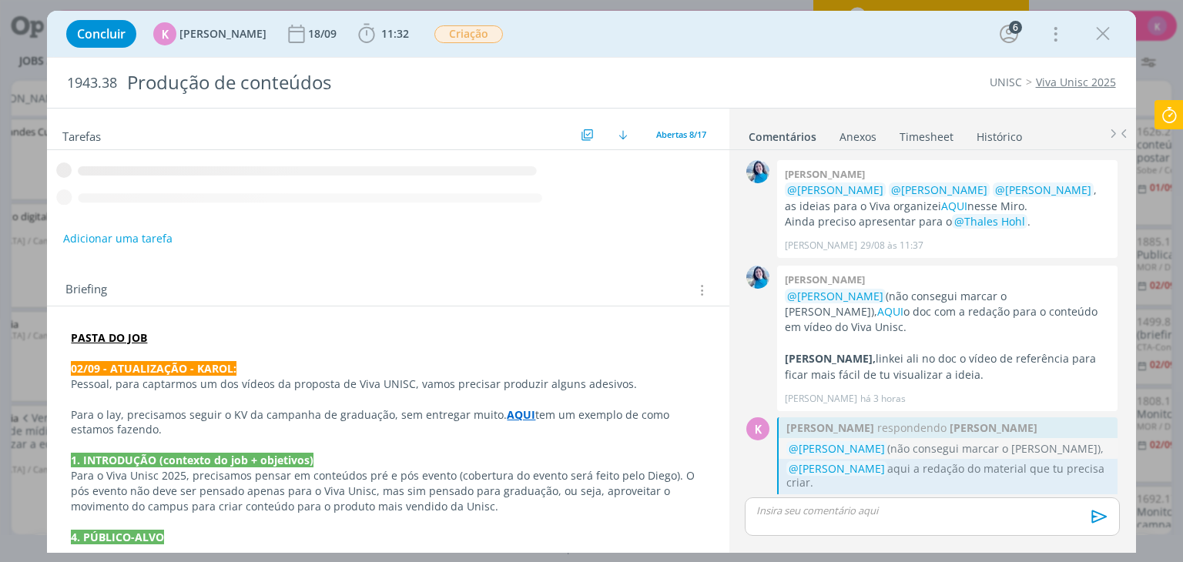
scroll to position [12, 0]
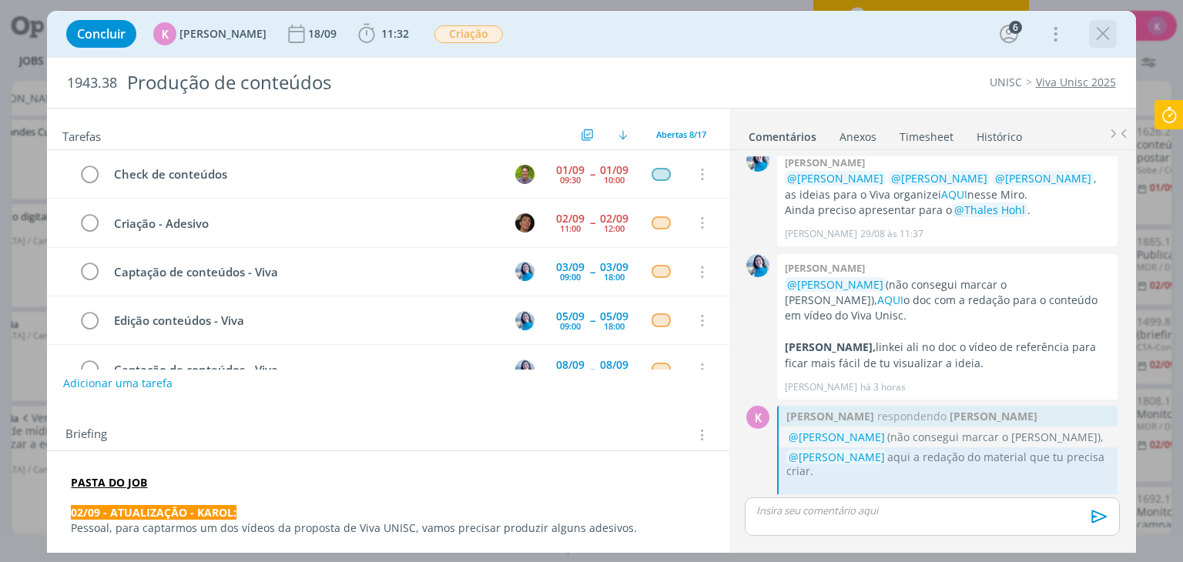
click at [1092, 32] on icon "dialog" at bounding box center [1102, 33] width 23 height 23
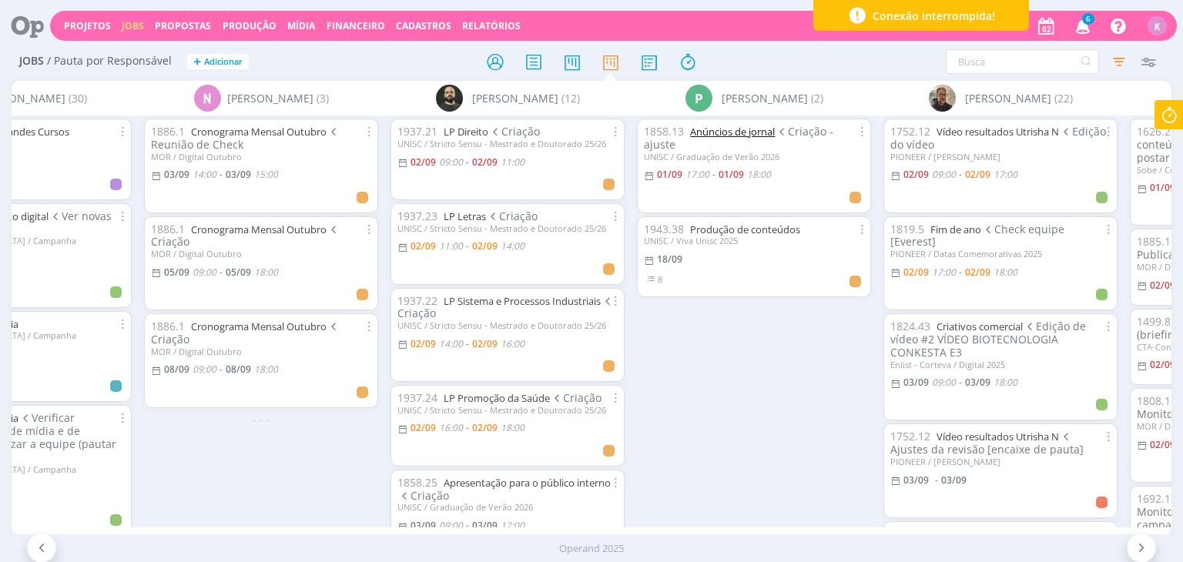
click at [760, 133] on link "Anúncios de jornal" at bounding box center [732, 132] width 85 height 14
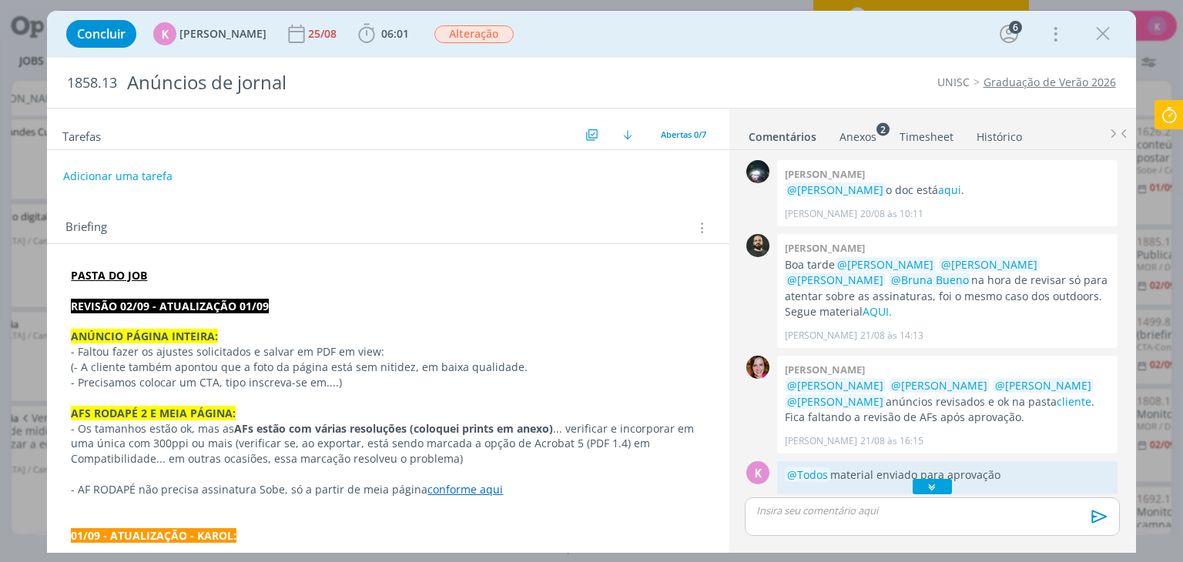
click at [928, 488] on icon "dialog" at bounding box center [932, 486] width 16 height 15
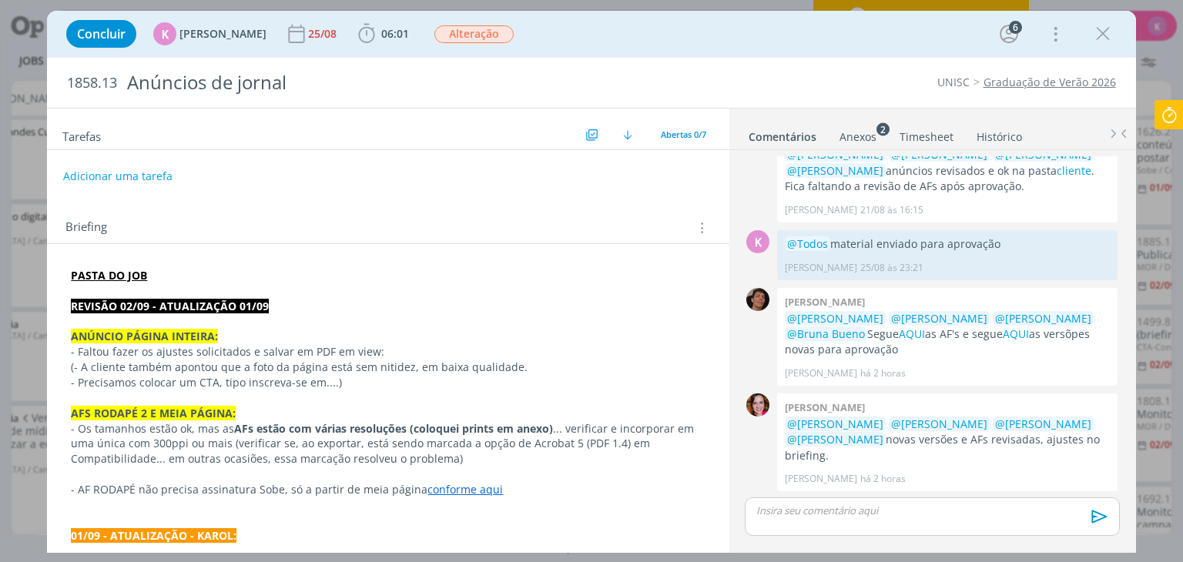
click at [213, 323] on p "dialog" at bounding box center [388, 320] width 634 height 15
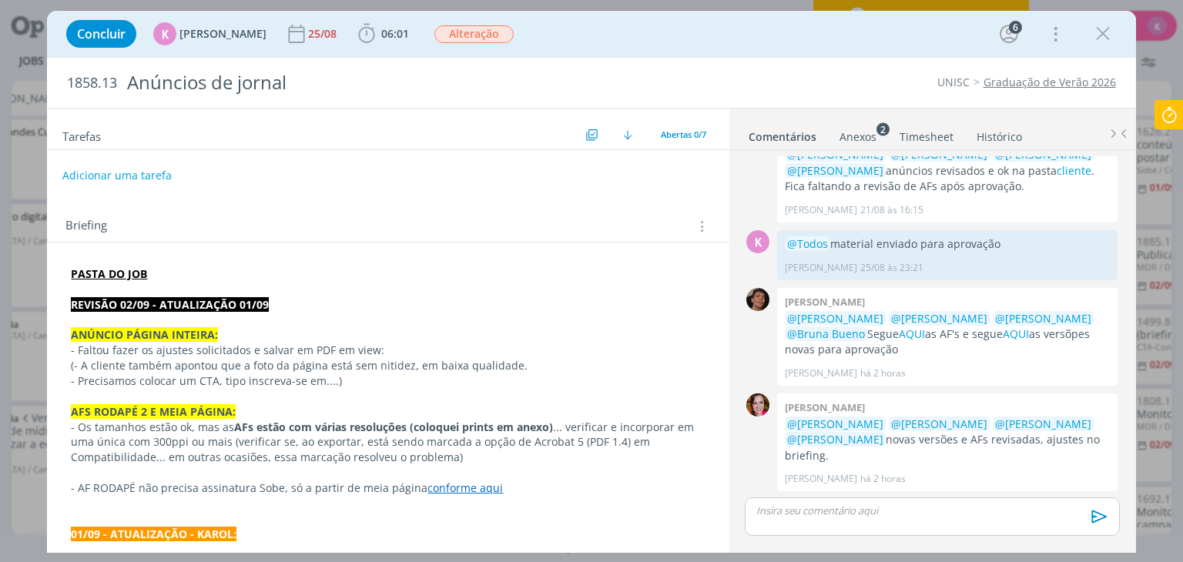
click at [152, 176] on button "Adicionar uma tarefa" at bounding box center [116, 176] width 109 height 26
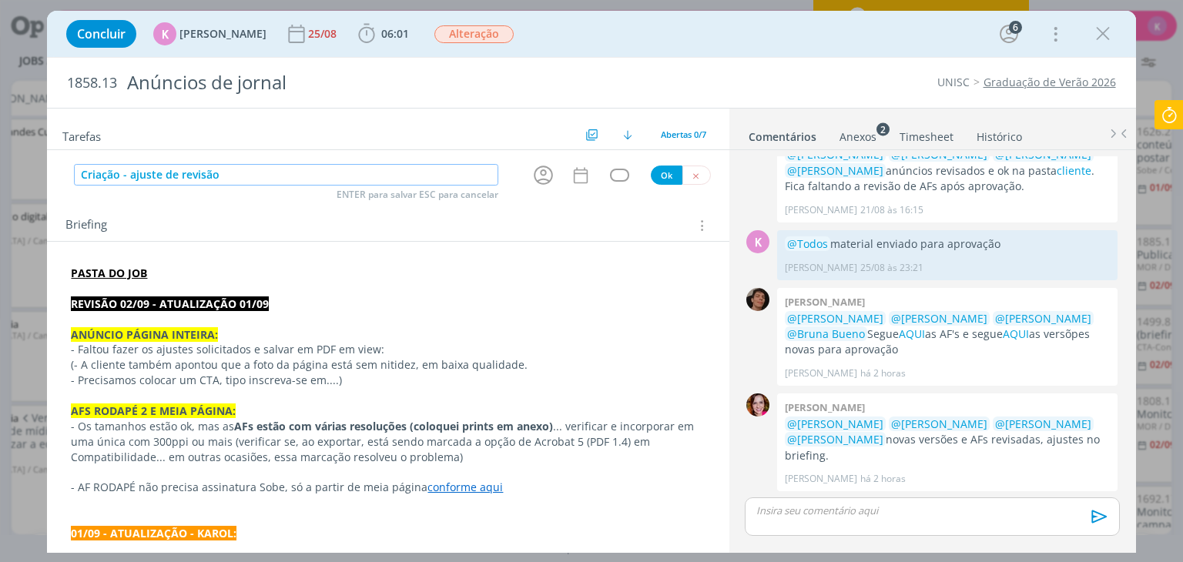
click at [541, 164] on icon "dialog" at bounding box center [543, 175] width 24 height 24
type input "Criação - ajuste de revisão"
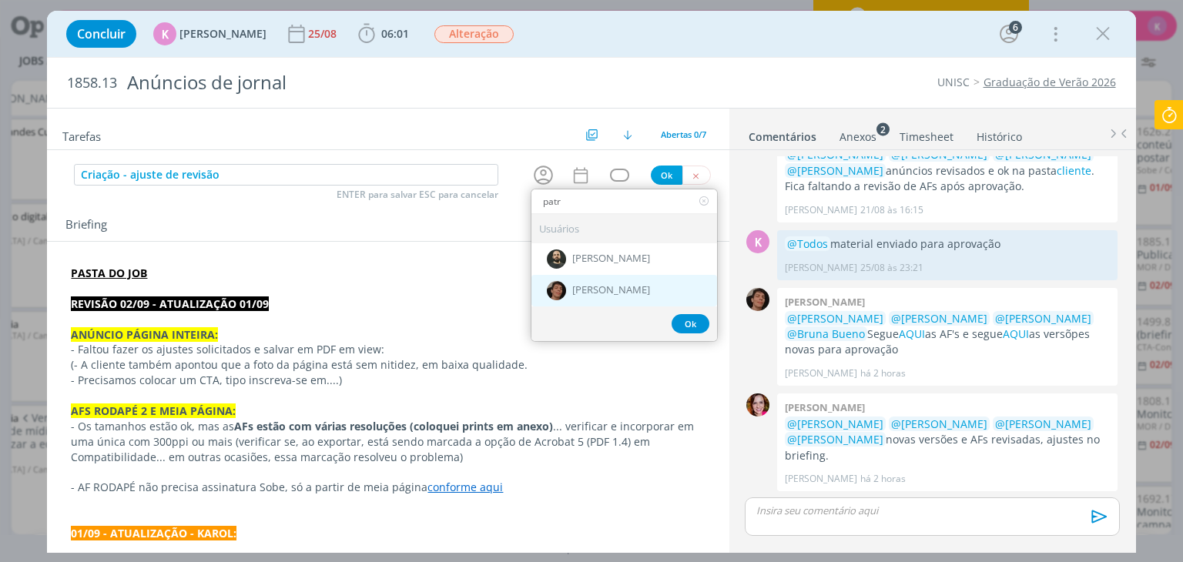
type input "patr"
click at [565, 278] on div "[PERSON_NAME]" at bounding box center [624, 291] width 186 height 32
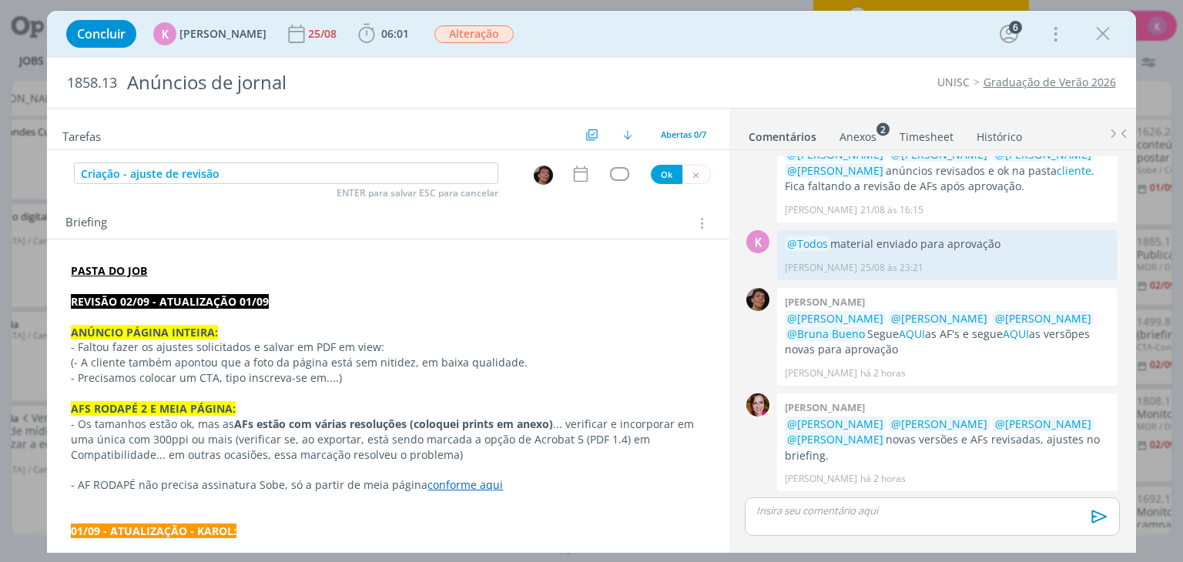
click at [571, 176] on icon "dialog" at bounding box center [581, 174] width 20 height 20
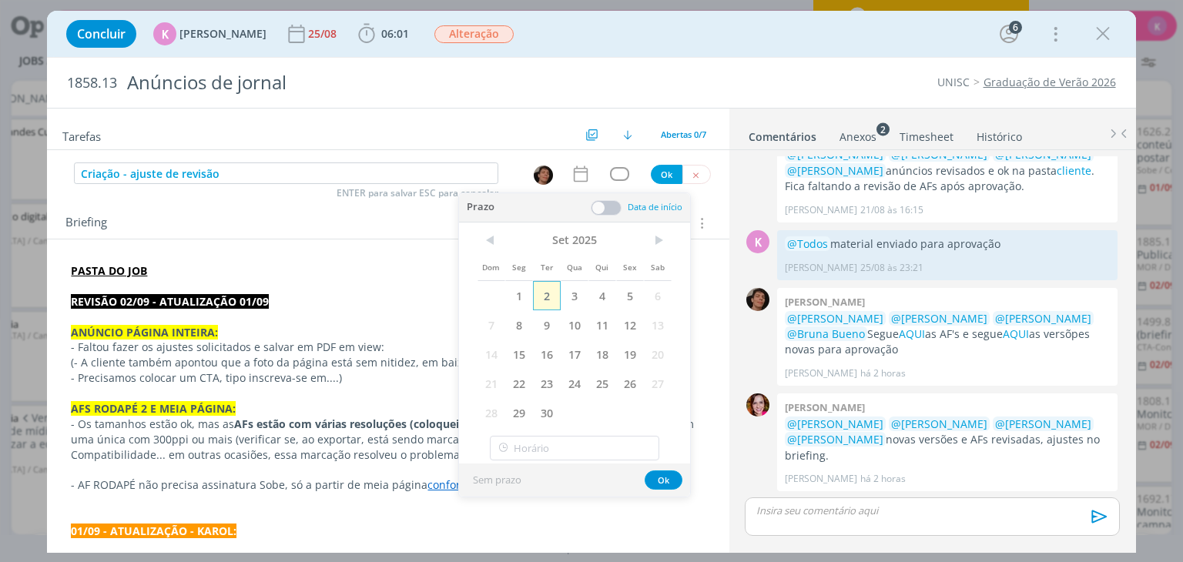
click at [541, 291] on span "2" at bounding box center [547, 295] width 28 height 29
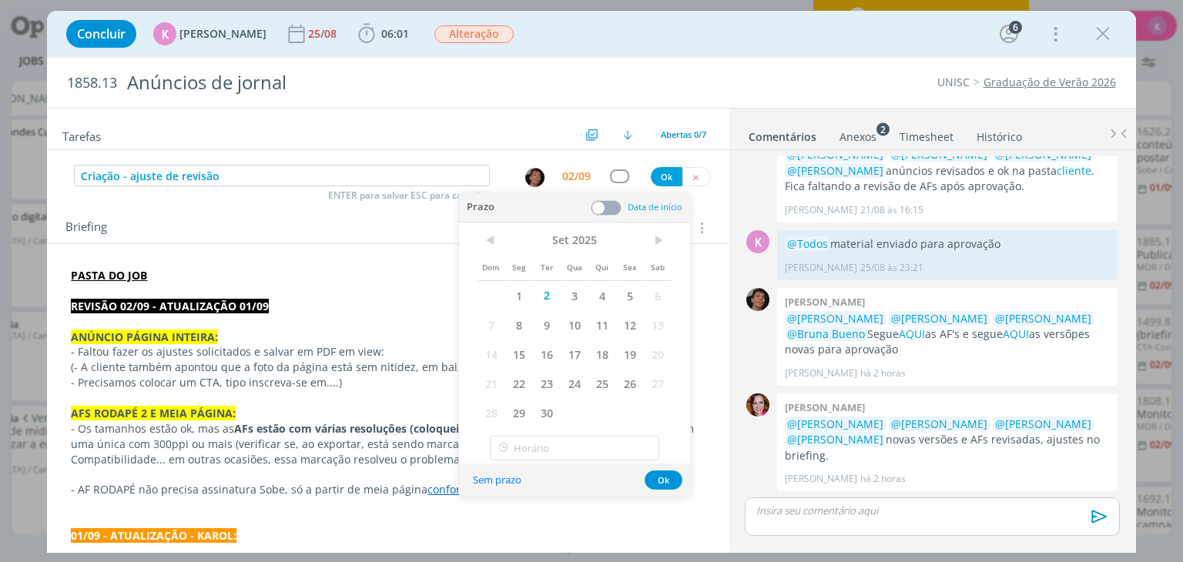
click at [608, 203] on span at bounding box center [606, 207] width 31 height 15
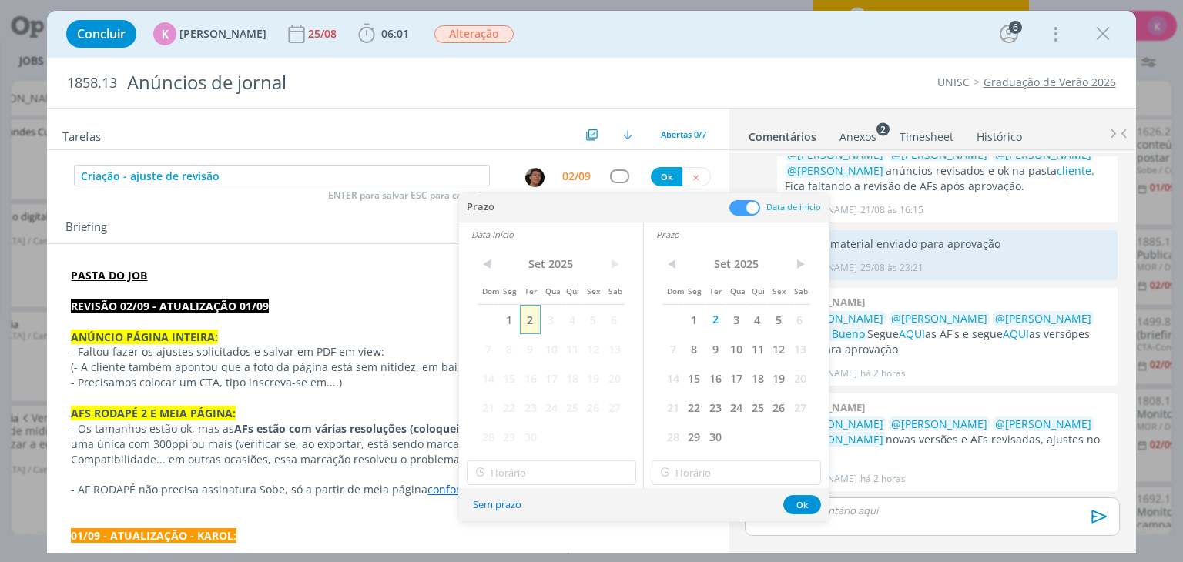
click at [533, 320] on span "2" at bounding box center [530, 319] width 21 height 29
type input "14:00"
click at [545, 474] on input "14:00" at bounding box center [551, 473] width 169 height 25
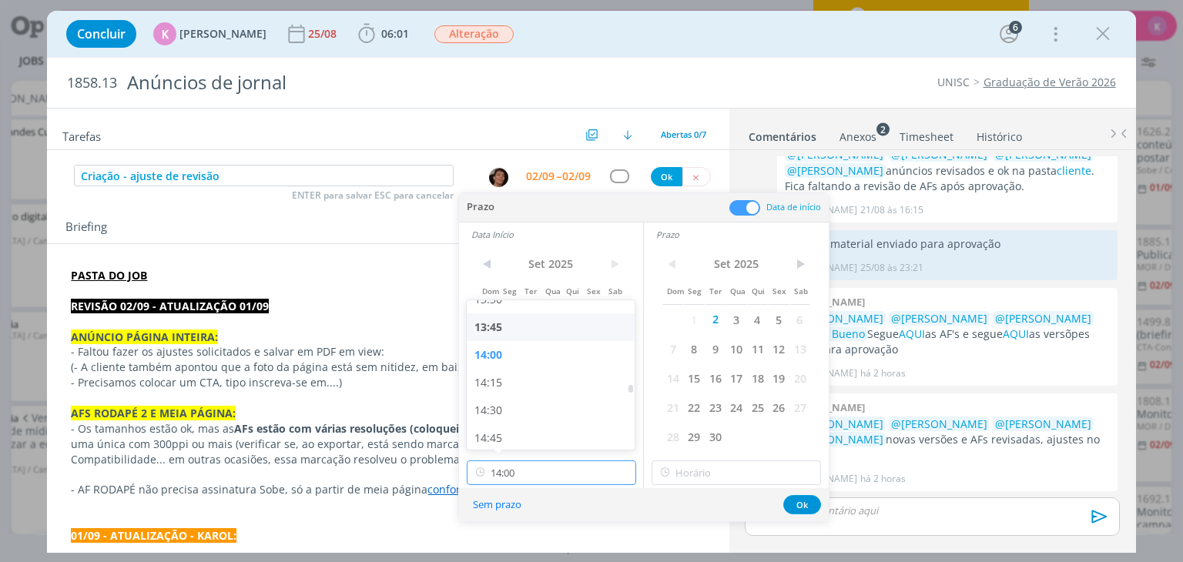
scroll to position [1513, 0]
click at [493, 346] on div "14:00" at bounding box center [553, 354] width 173 height 28
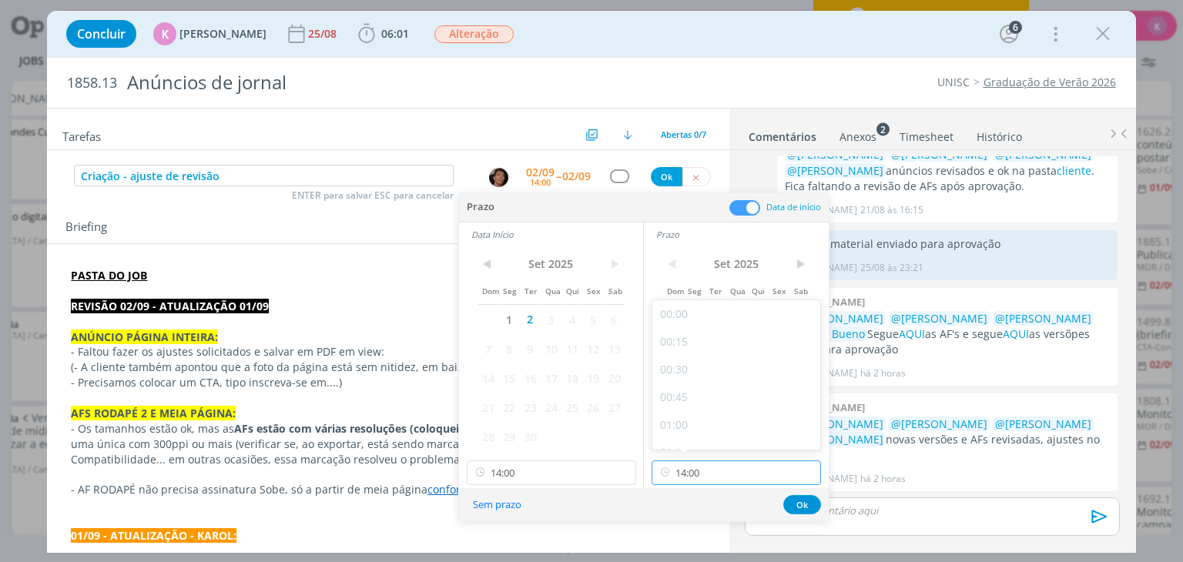
drag, startPoint x: 695, startPoint y: 478, endPoint x: 686, endPoint y: 460, distance: 20.3
click at [694, 477] on input "14:00" at bounding box center [736, 473] width 169 height 25
click at [709, 379] on div "15:00" at bounding box center [738, 388] width 173 height 28
type input "15:00"
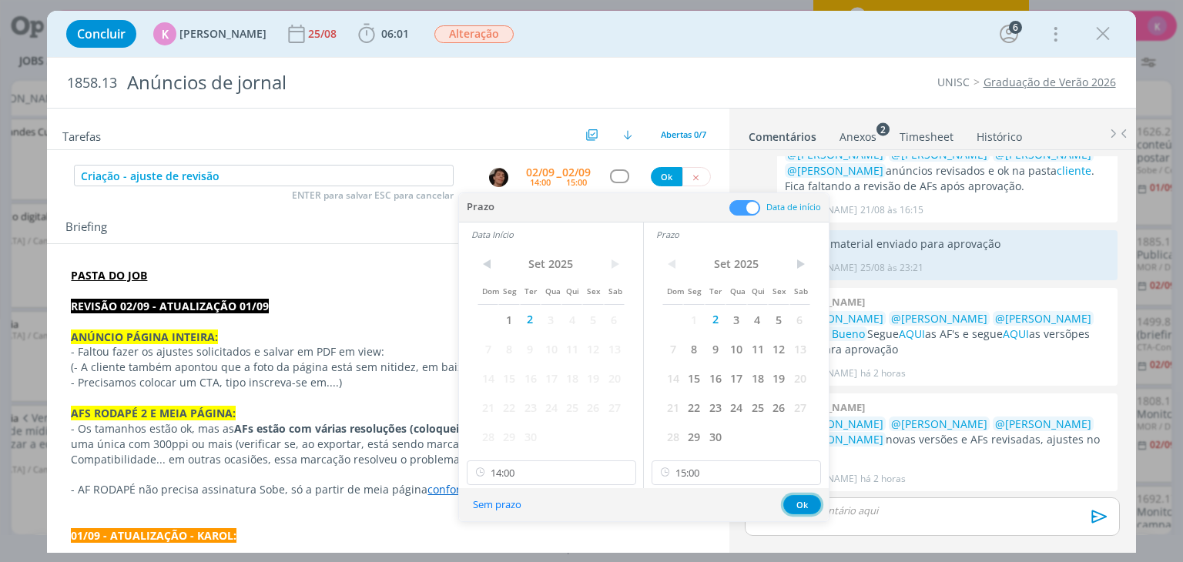
click at [798, 499] on button "Ok" at bounding box center [802, 504] width 38 height 19
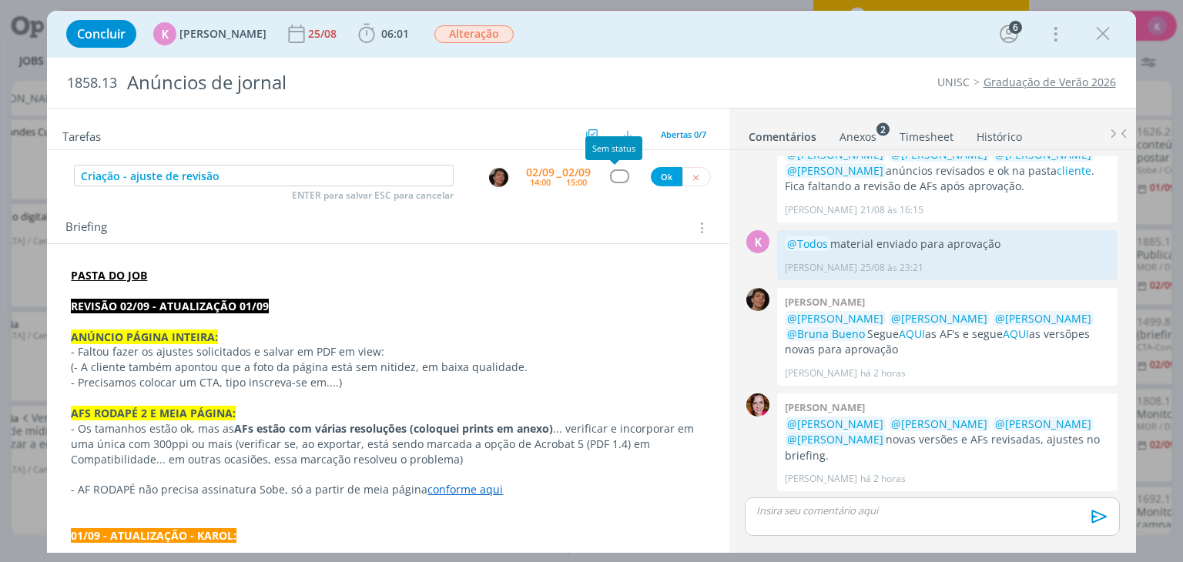
click at [610, 169] on div "dialog" at bounding box center [619, 175] width 19 height 13
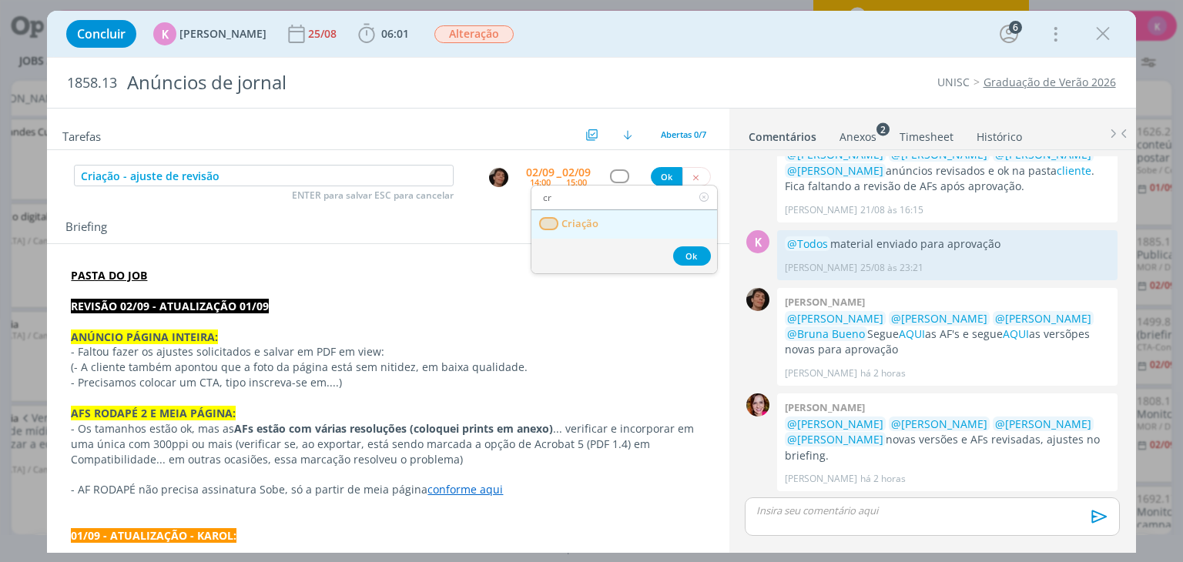
type input "cr"
click at [616, 219] on link "Criação" at bounding box center [624, 224] width 186 height 28
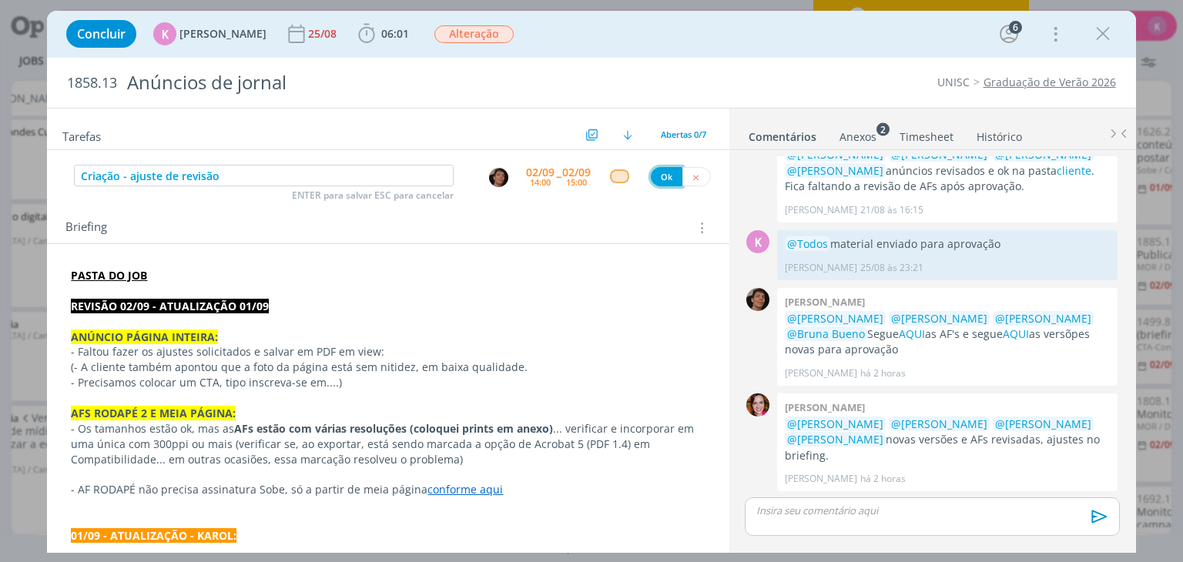
click at [651, 176] on button "Ok" at bounding box center [667, 176] width 32 height 19
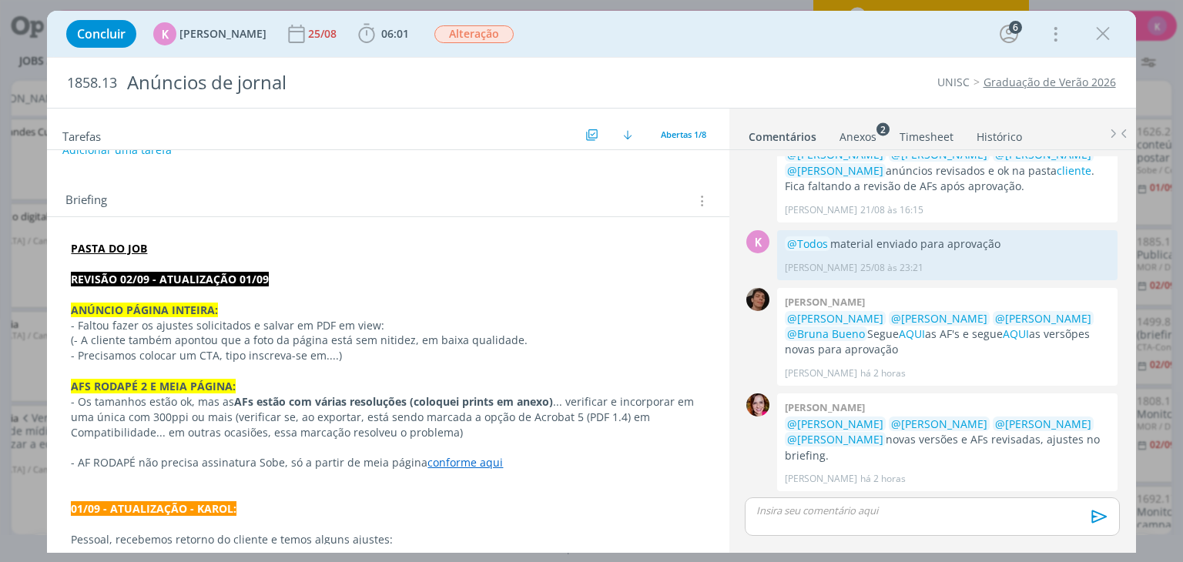
scroll to position [77, 0]
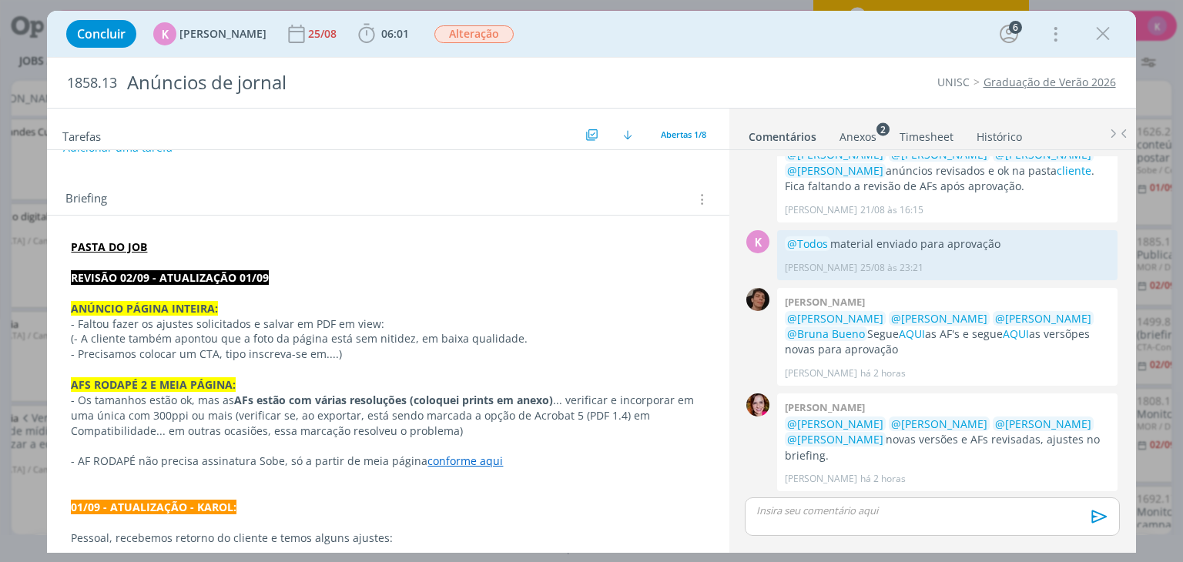
click at [647, 531] on p "Pessoal, recebemos retorno do cliente e temos alguns ajustes:" at bounding box center [388, 538] width 634 height 15
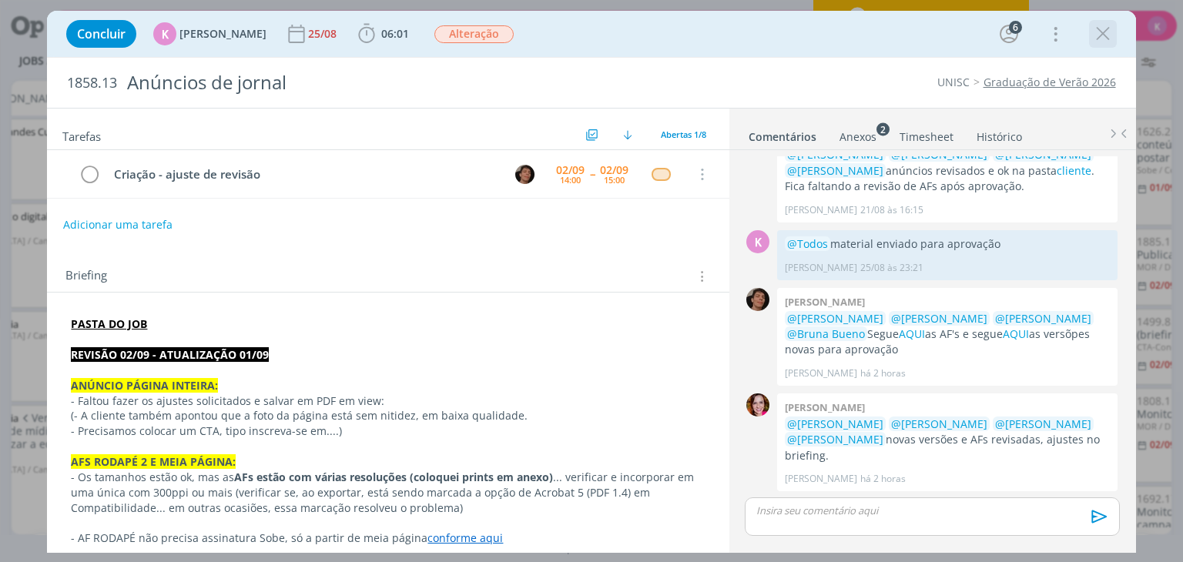
click at [1102, 38] on icon "dialog" at bounding box center [1102, 33] width 23 height 23
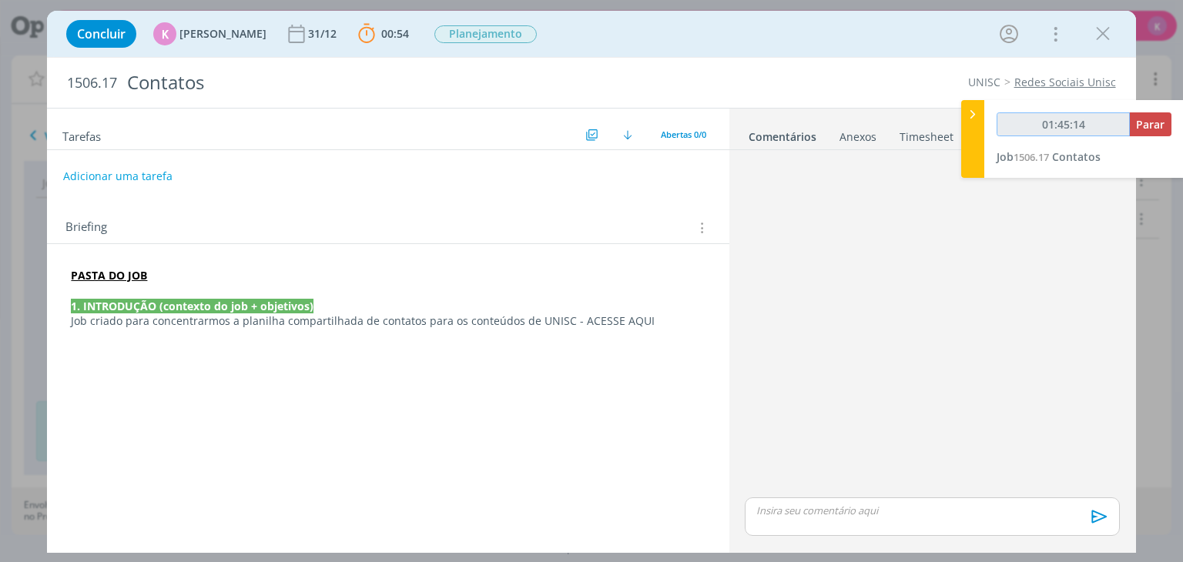
click at [1072, 123] on input "01:45:14" at bounding box center [1063, 124] width 133 height 24
drag, startPoint x: 1071, startPoint y: 123, endPoint x: 1029, endPoint y: 127, distance: 41.8
click at [1029, 127] on input "01:45:15" at bounding box center [1063, 124] width 133 height 24
type input "01:45:16"
click at [1144, 119] on span "Parar" at bounding box center [1150, 124] width 28 height 15
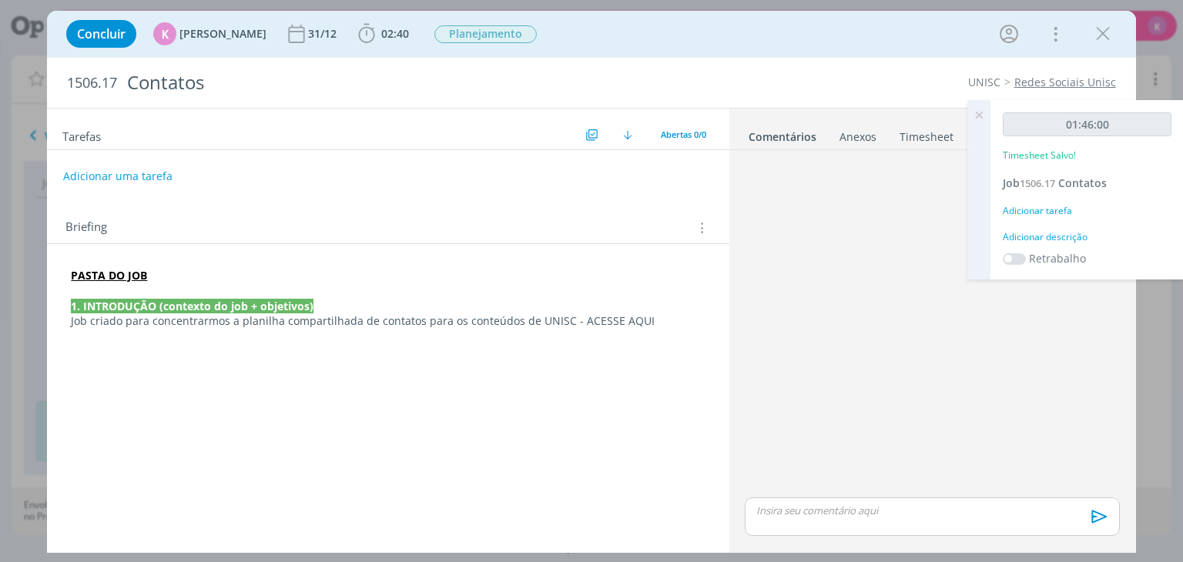
click at [971, 115] on icon at bounding box center [979, 115] width 28 height 30
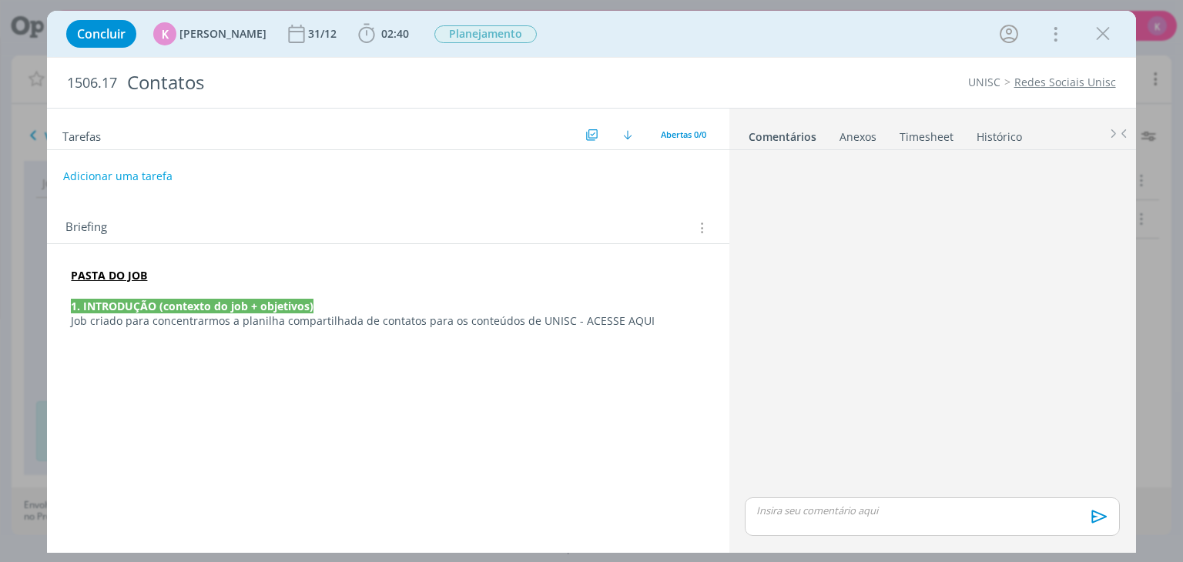
click at [940, 136] on link "Timesheet" at bounding box center [926, 133] width 55 height 22
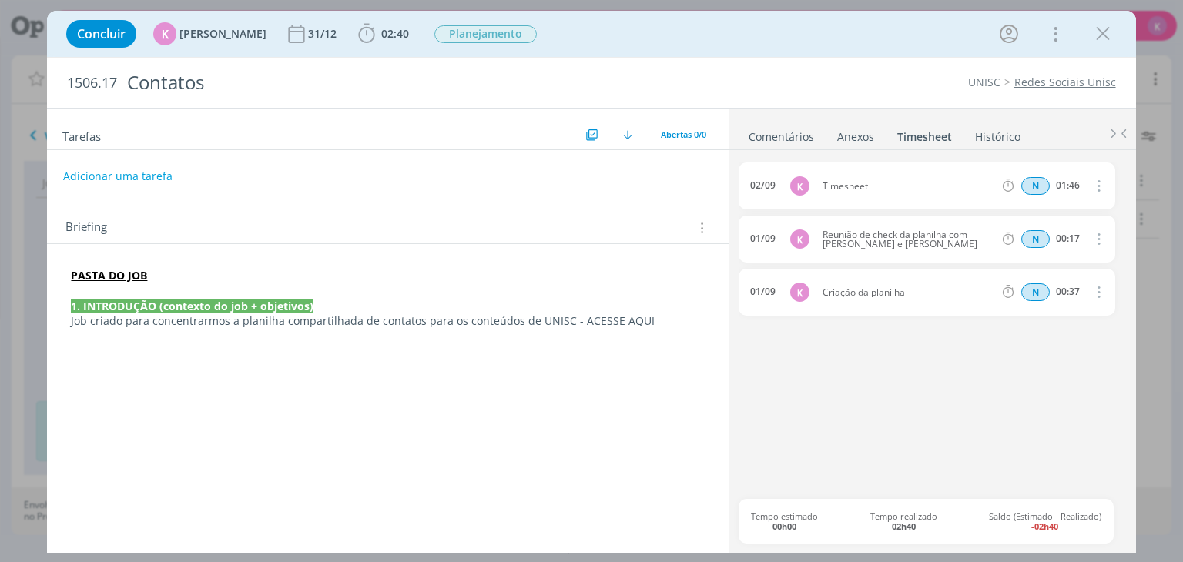
click at [1094, 183] on icon "dialog" at bounding box center [1097, 185] width 17 height 18
click at [1045, 228] on link "Editar" at bounding box center [1054, 236] width 122 height 25
click at [855, 179] on div "Timesheet" at bounding box center [864, 186] width 83 height 17
click at [1066, 183] on input "01:46" at bounding box center [1066, 186] width 33 height 17
drag, startPoint x: 1069, startPoint y: 182, endPoint x: 1057, endPoint y: 183, distance: 12.3
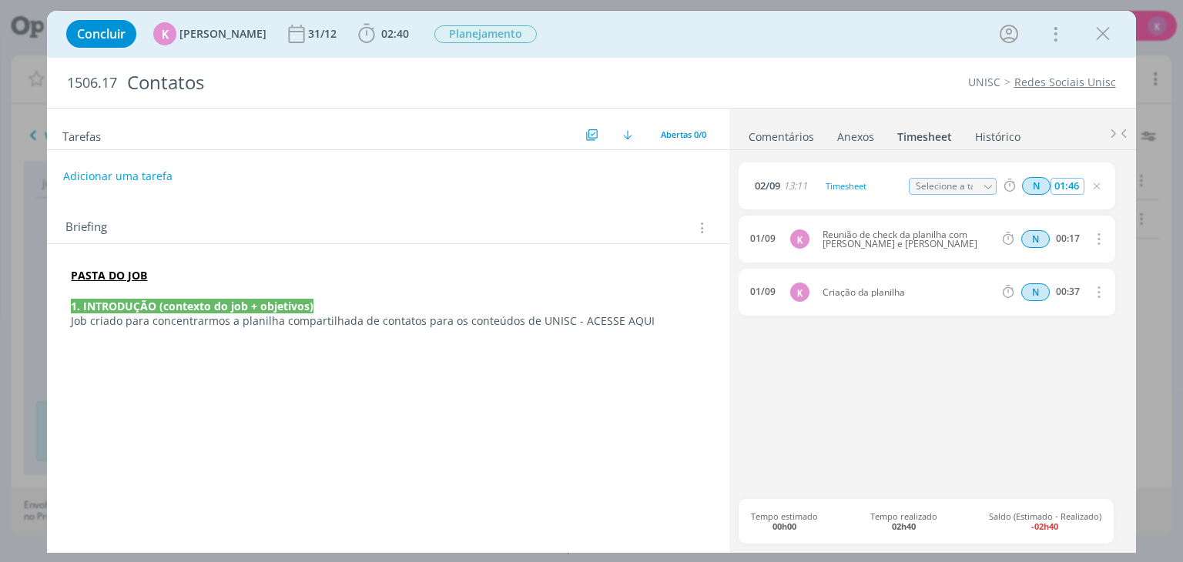
click at [1057, 183] on input "01:46" at bounding box center [1066, 186] width 33 height 17
click at [1060, 183] on input "01:46" at bounding box center [1066, 186] width 33 height 17
click at [1066, 180] on input "01:46" at bounding box center [1066, 186] width 33 height 17
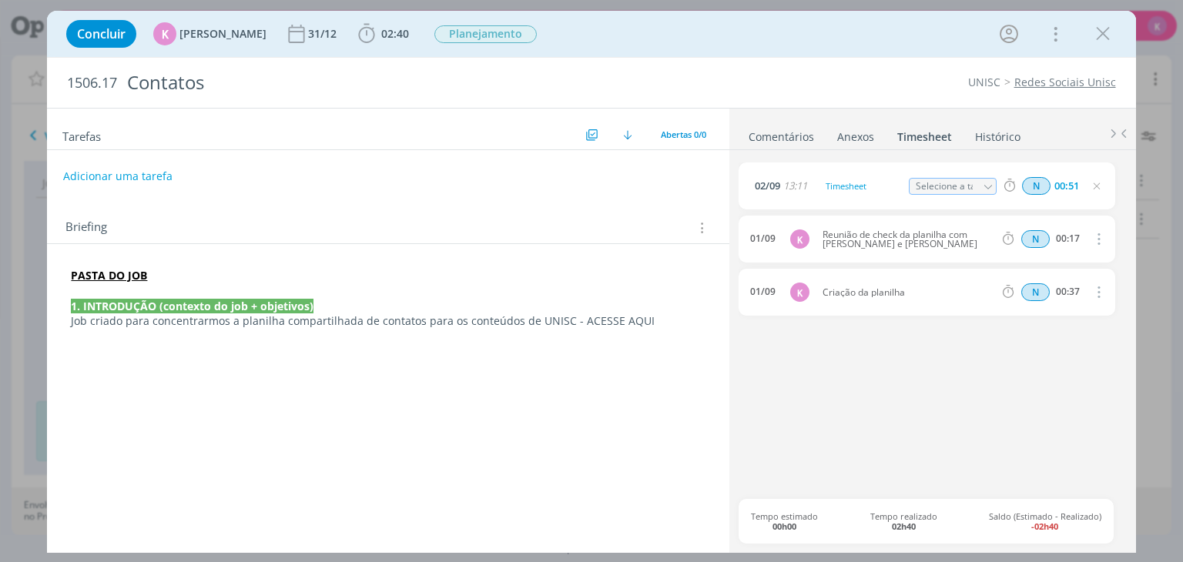
type input "00:51"
click at [1004, 411] on div "02/09 13:11 Timesheet Selecione a tarefa N 00:51 01/09 K Reunião de check da pl…" at bounding box center [932, 331] width 387 height 337
click at [856, 183] on div "Timesheet" at bounding box center [864, 186] width 83 height 17
click at [935, 370] on div "02/09 13:11 Organização geral de conteúdos Selecione a tarefa N 00:51 01/09 K R…" at bounding box center [932, 331] width 387 height 337
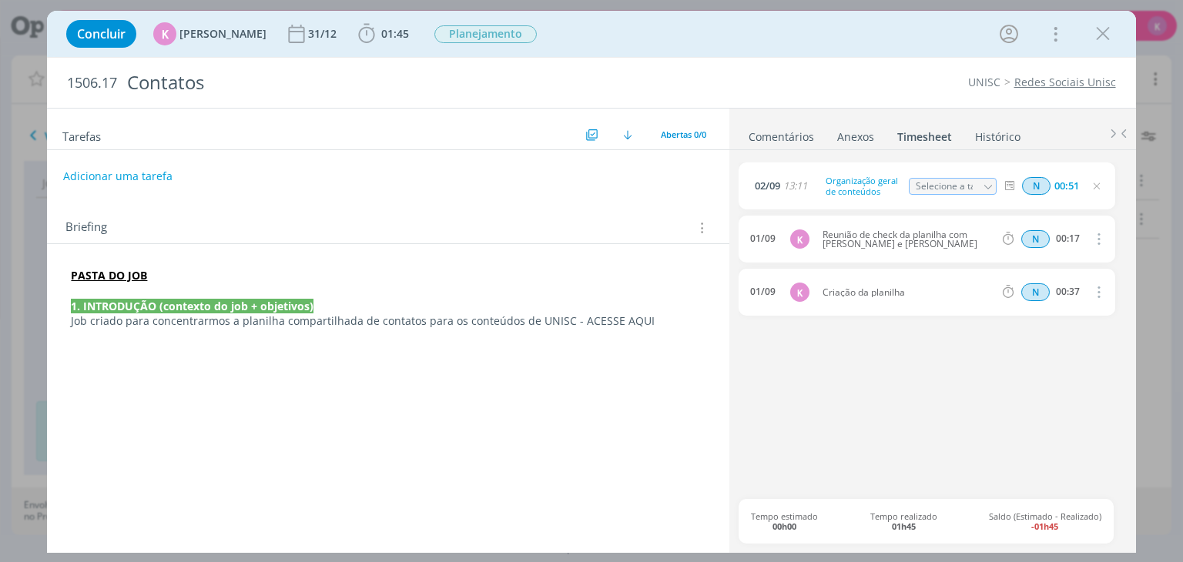
click at [1100, 184] on icon "dialog" at bounding box center [1097, 186] width 12 height 12
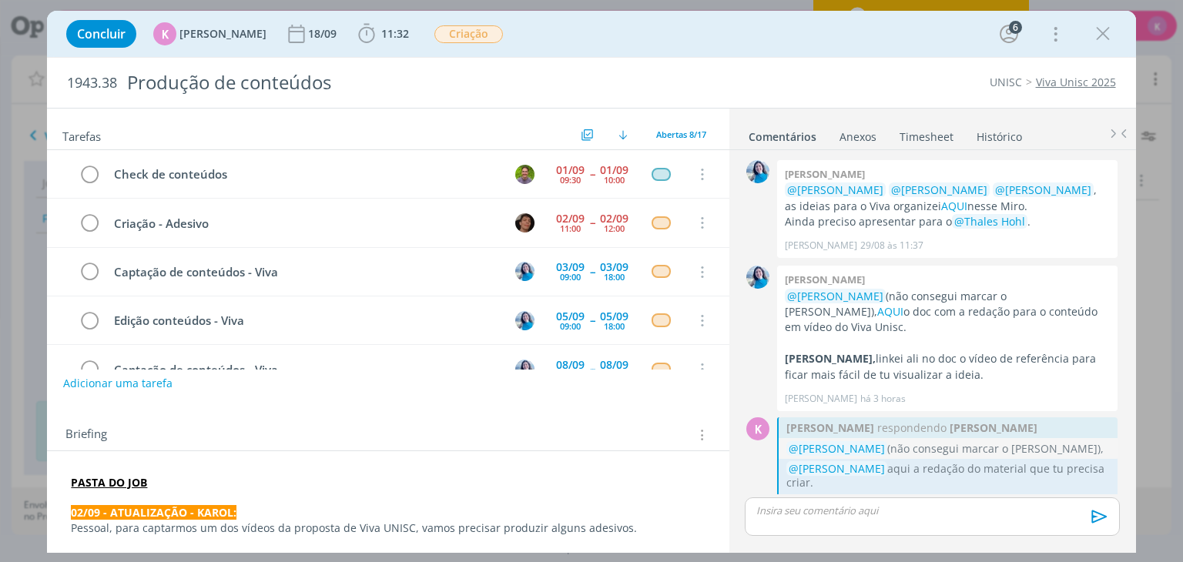
scroll to position [12, 0]
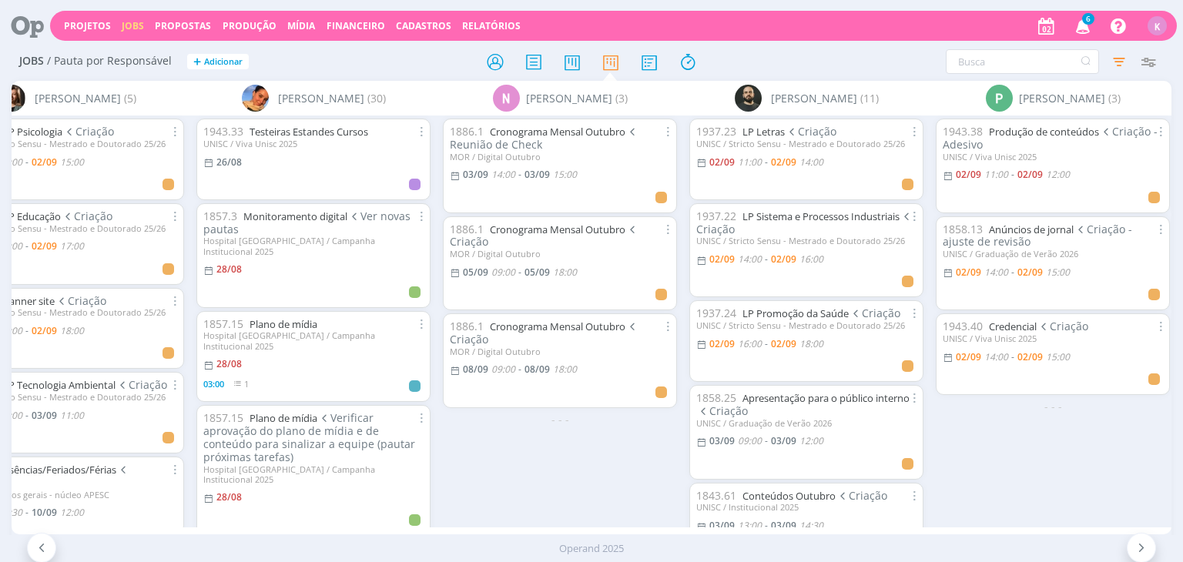
scroll to position [0, 3338]
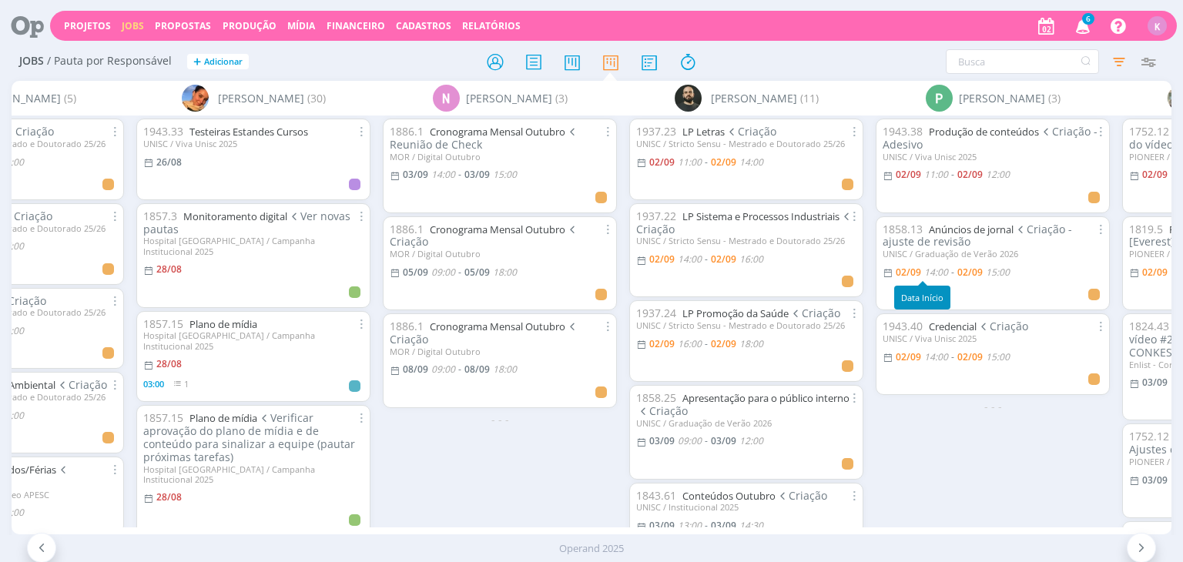
click at [941, 272] on span "14:00" at bounding box center [936, 272] width 24 height 13
type input "15:00"
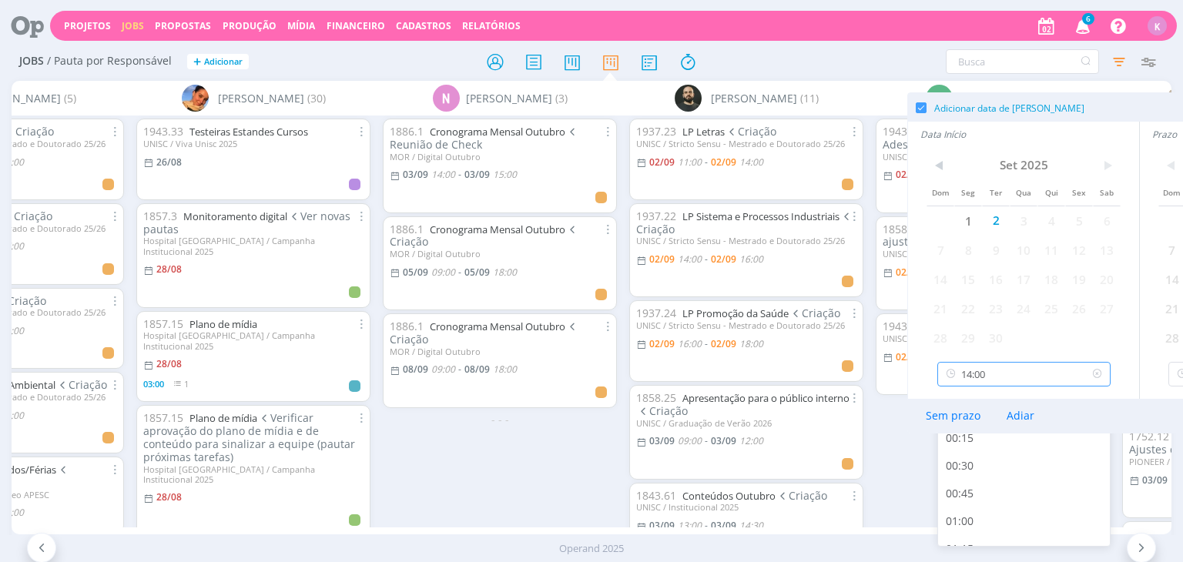
click at [996, 371] on input "14:00" at bounding box center [1023, 374] width 173 height 25
click at [1023, 462] on div "14:45" at bounding box center [1026, 457] width 176 height 28
type input "14:45"
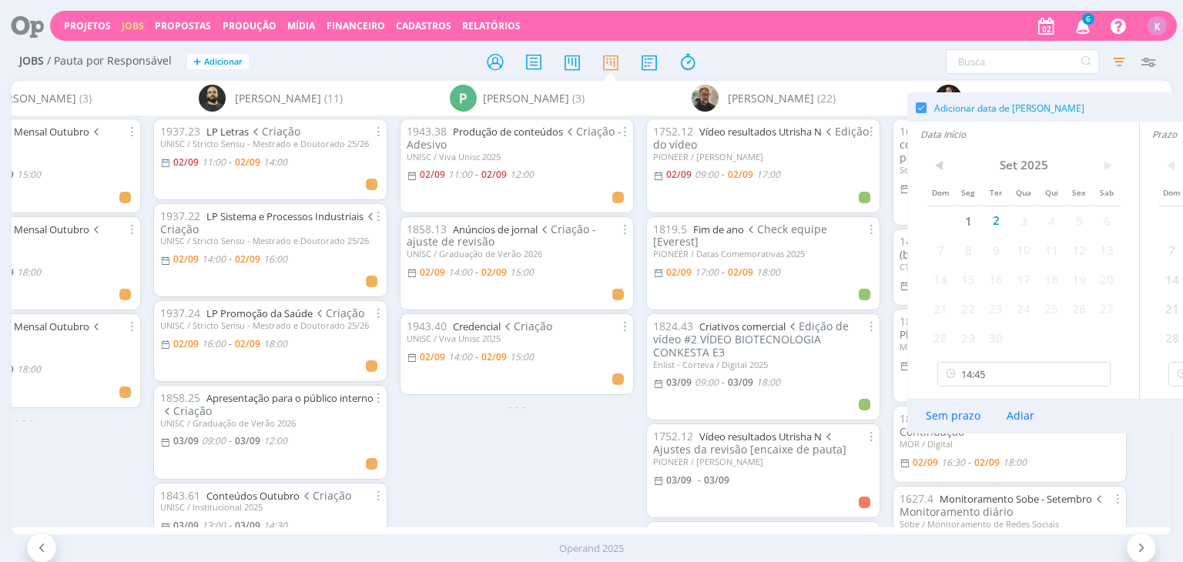
scroll to position [0, 3817]
click at [556, 489] on div "1943.38 Produção de conteúdos Criação - Adesivo UNISC / Viva Unisc 2025 02/09 1…" at bounding box center [513, 321] width 246 height 411
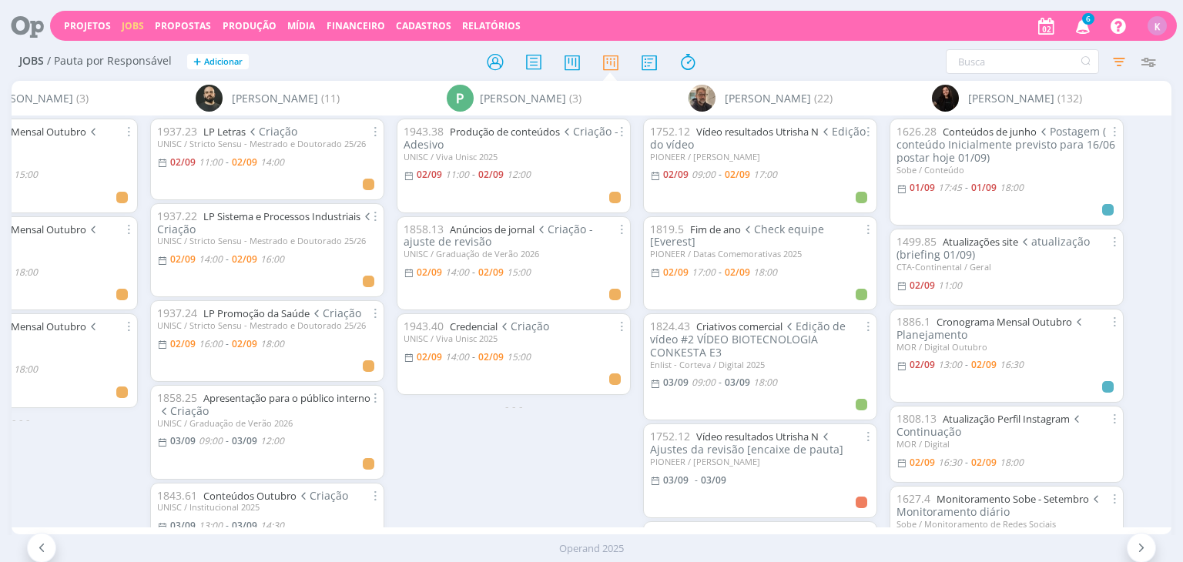
click at [482, 235] on span "Criação - ajuste de revisão" at bounding box center [498, 236] width 189 height 28
click at [482, 226] on link "Anúncios de jornal" at bounding box center [492, 230] width 85 height 14
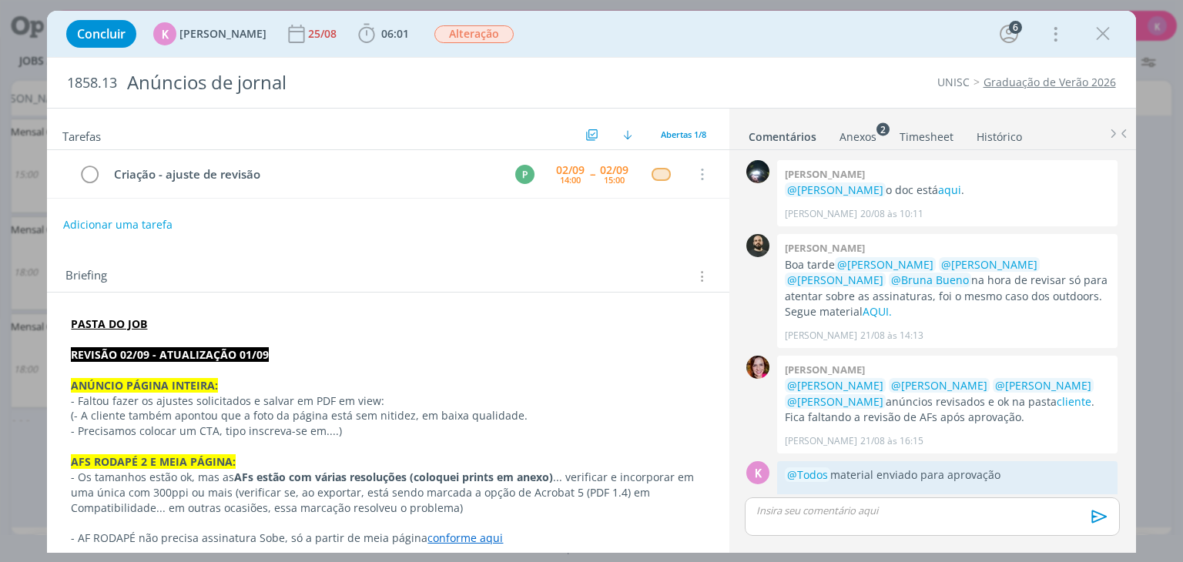
scroll to position [231, 0]
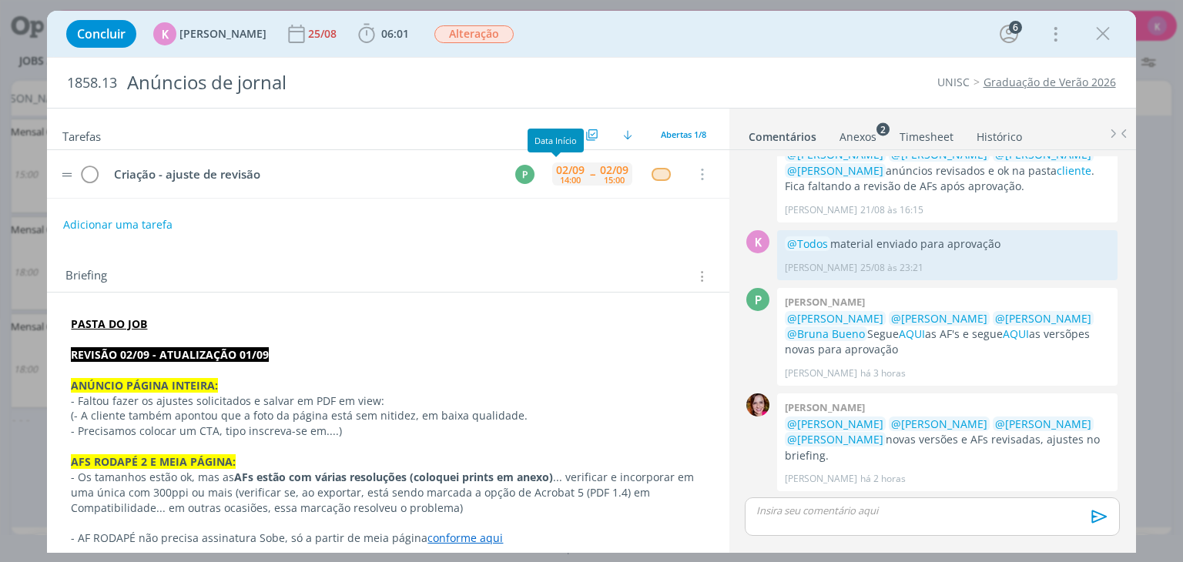
click at [556, 174] on div "02/09" at bounding box center [570, 170] width 28 height 11
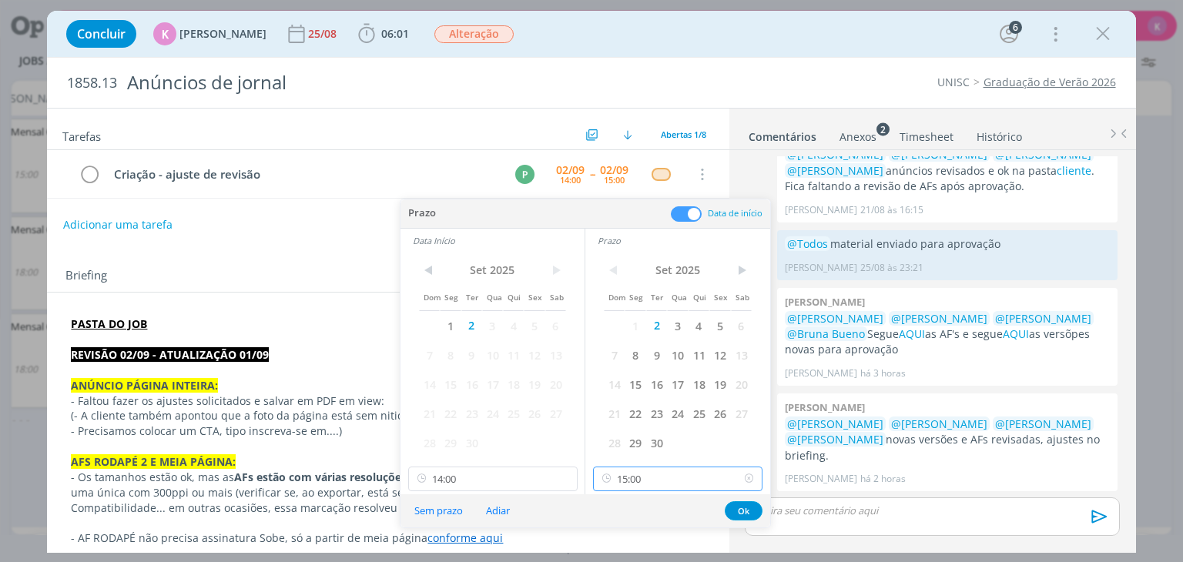
click at [679, 483] on input "15:00" at bounding box center [677, 479] width 169 height 25
click at [641, 400] on div "16:00" at bounding box center [680, 394] width 173 height 28
type input "16:00"
click at [521, 477] on input "14:00" at bounding box center [492, 479] width 169 height 25
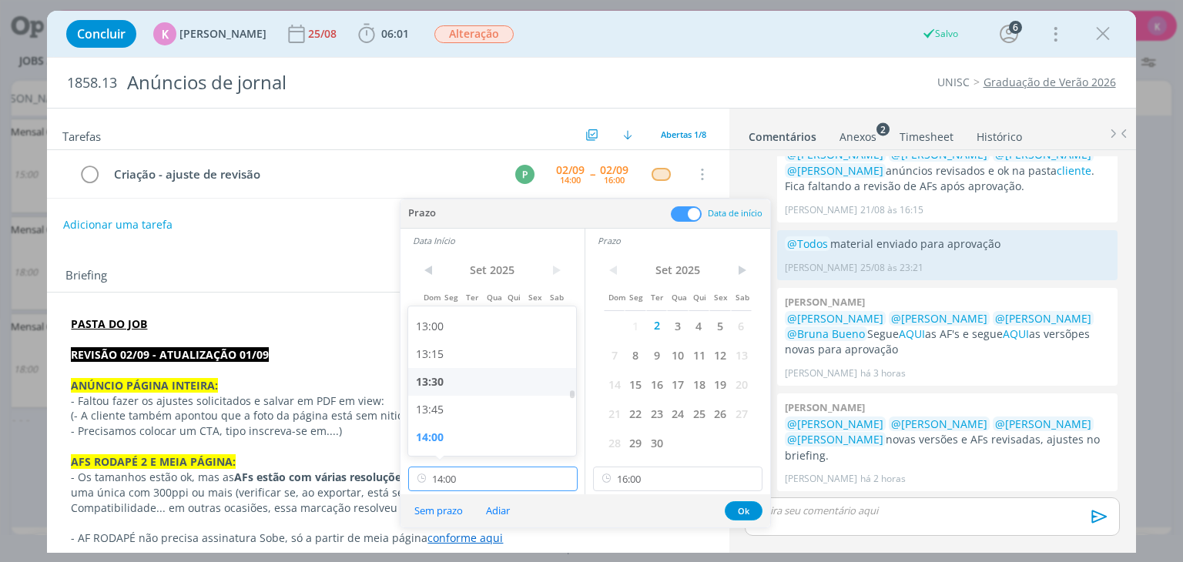
scroll to position [1590, 0]
click at [465, 389] on div "15:00" at bounding box center [494, 394] width 173 height 28
type input "15:00"
click at [739, 505] on button "Ok" at bounding box center [744, 510] width 38 height 19
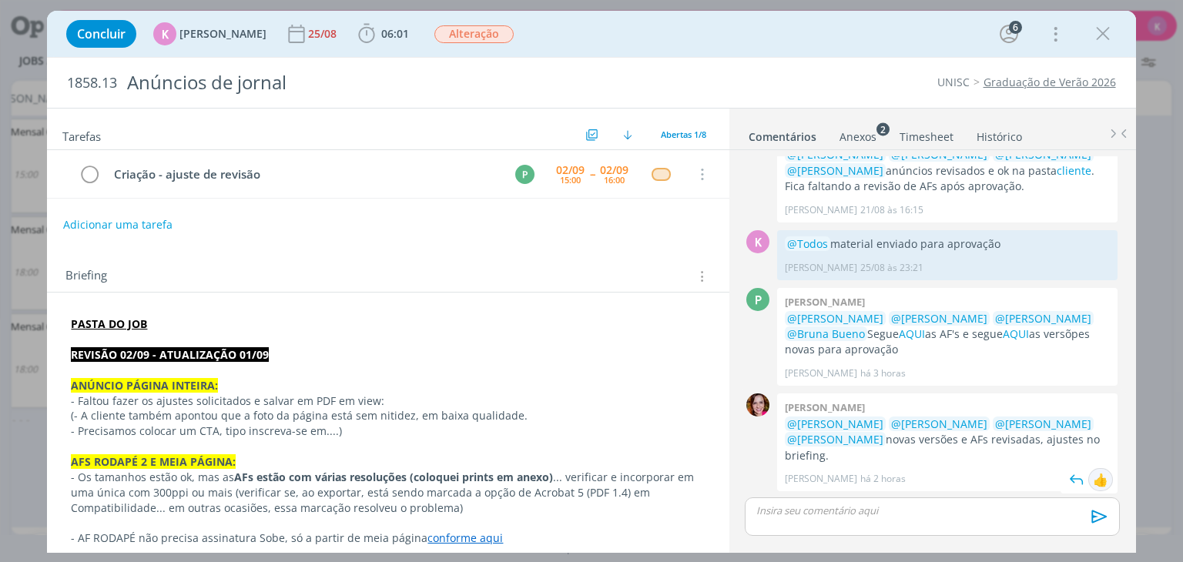
click at [1101, 475] on div "👍" at bounding box center [1100, 480] width 15 height 18
click at [1109, 28] on icon "dialog" at bounding box center [1102, 33] width 23 height 23
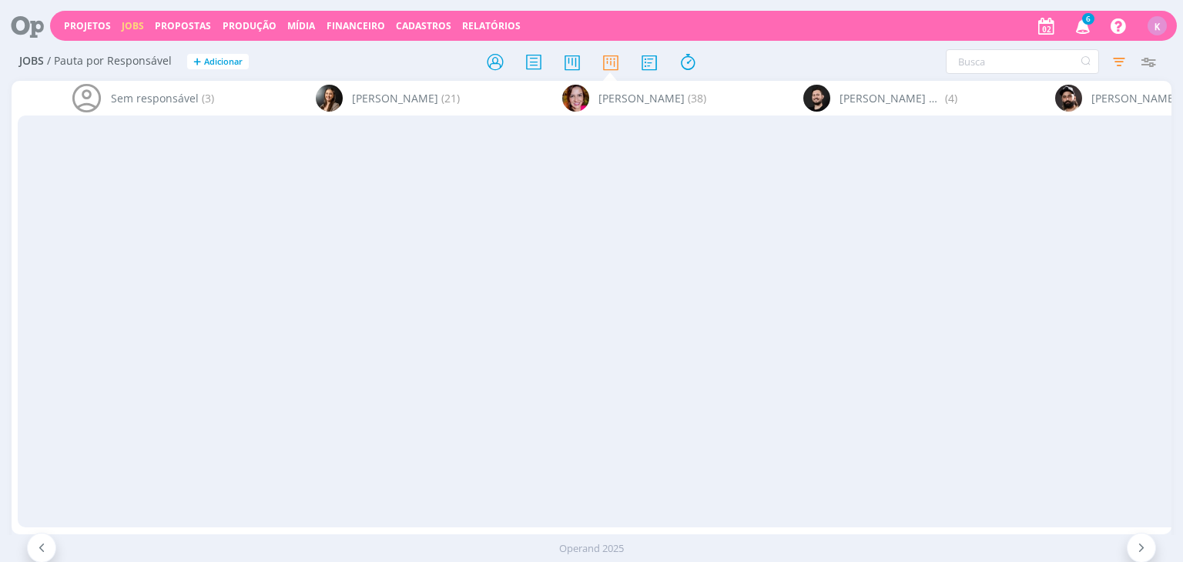
scroll to position [0, 3817]
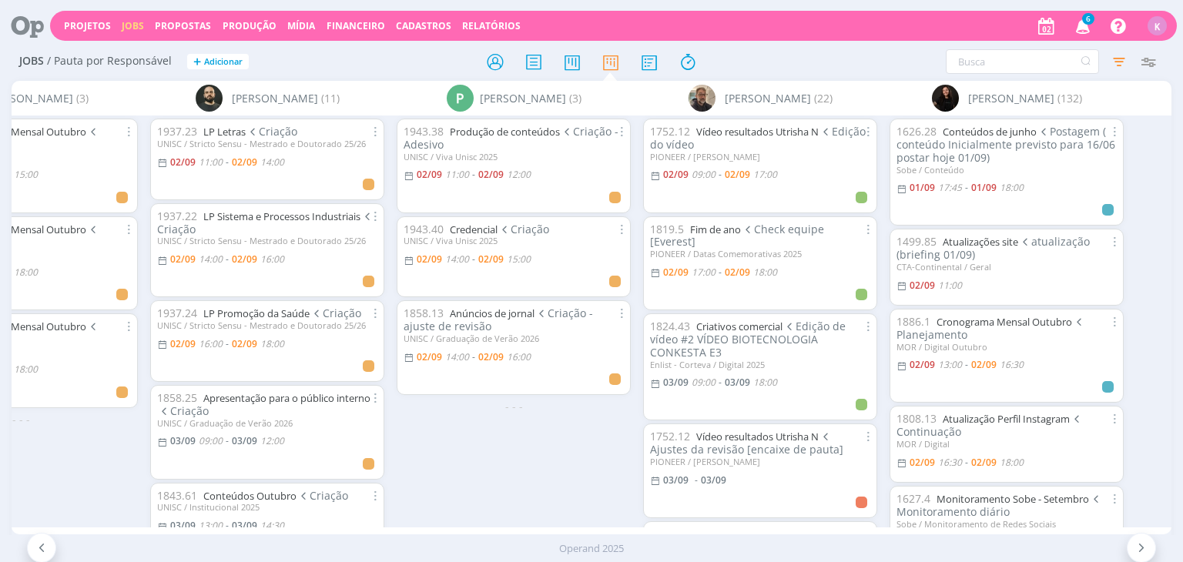
click at [37, 18] on icon at bounding box center [22, 26] width 32 height 30
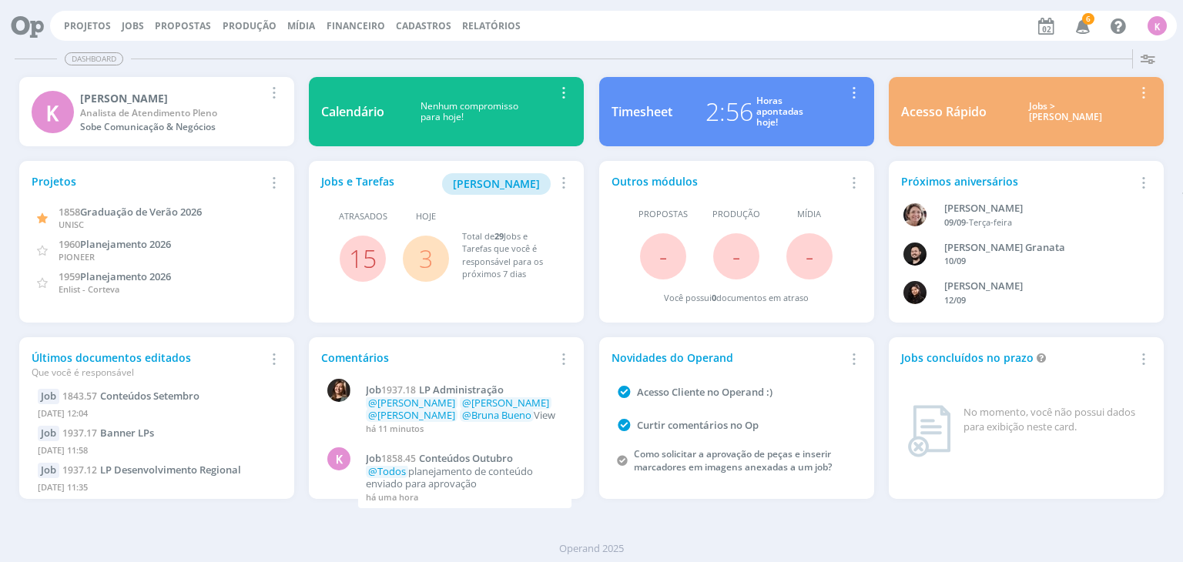
click at [692, 13] on div "Projetos Jobs Propostas Produção [GEOGRAPHIC_DATA] Financeiro Cadastros Relatór…" at bounding box center [613, 26] width 1127 height 30
click at [127, 28] on link "Jobs" at bounding box center [133, 25] width 22 height 13
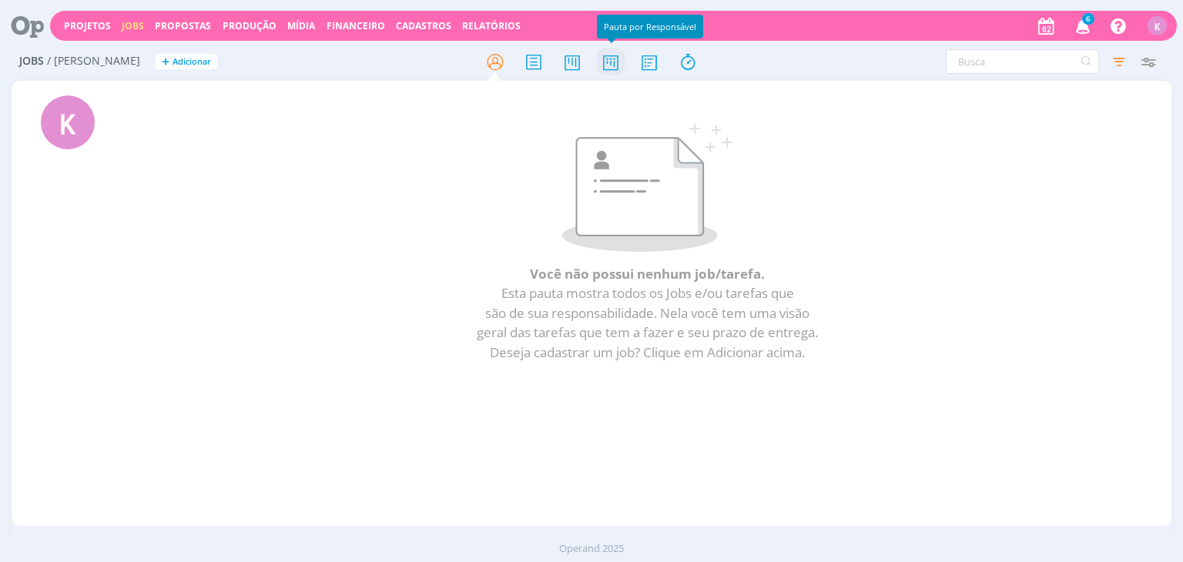
click at [614, 55] on icon at bounding box center [611, 62] width 28 height 30
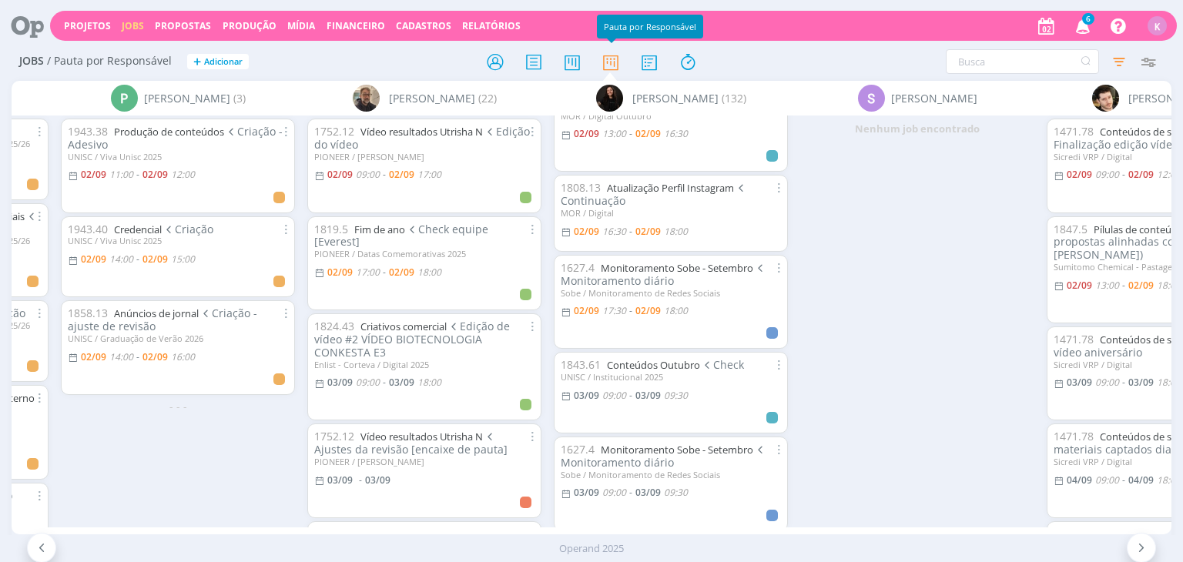
scroll to position [308, 0]
